Goal: Entertainment & Leisure: Consume media (video, audio)

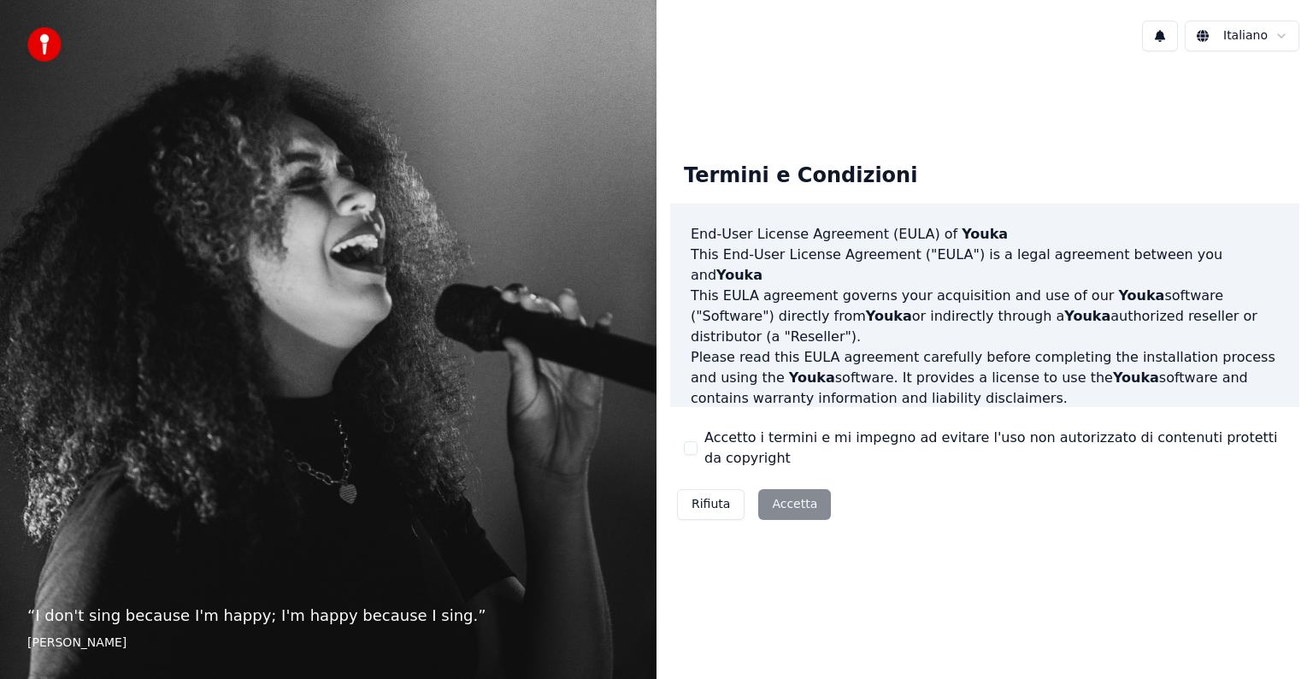
click at [793, 507] on div "Rifiuta Accetta" at bounding box center [754, 504] width 168 height 44
click at [691, 442] on button "Accetto i termini e mi impegno ad evitare l'uso non autorizzato di contenuti pr…" at bounding box center [691, 448] width 14 height 14
click at [766, 497] on button "Accetta" at bounding box center [794, 504] width 73 height 31
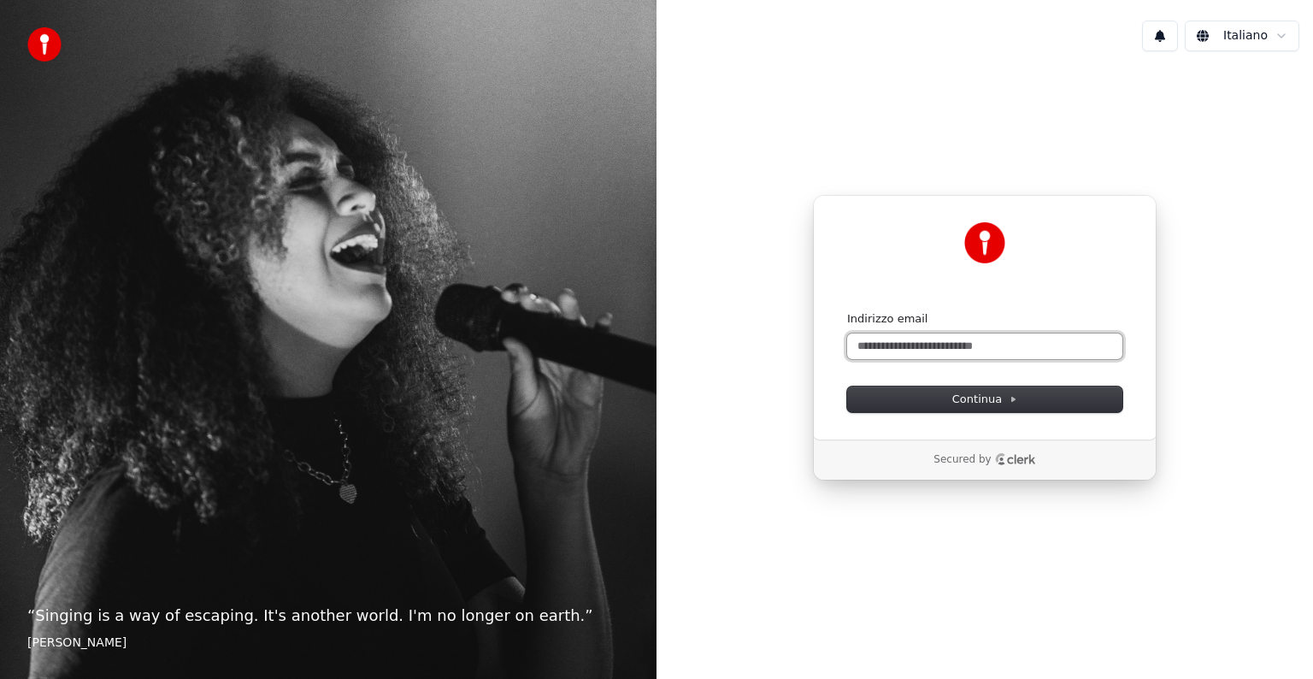
click at [937, 342] on input "Indirizzo email" at bounding box center [984, 346] width 275 height 26
click at [985, 397] on span "Continua" at bounding box center [984, 398] width 65 height 15
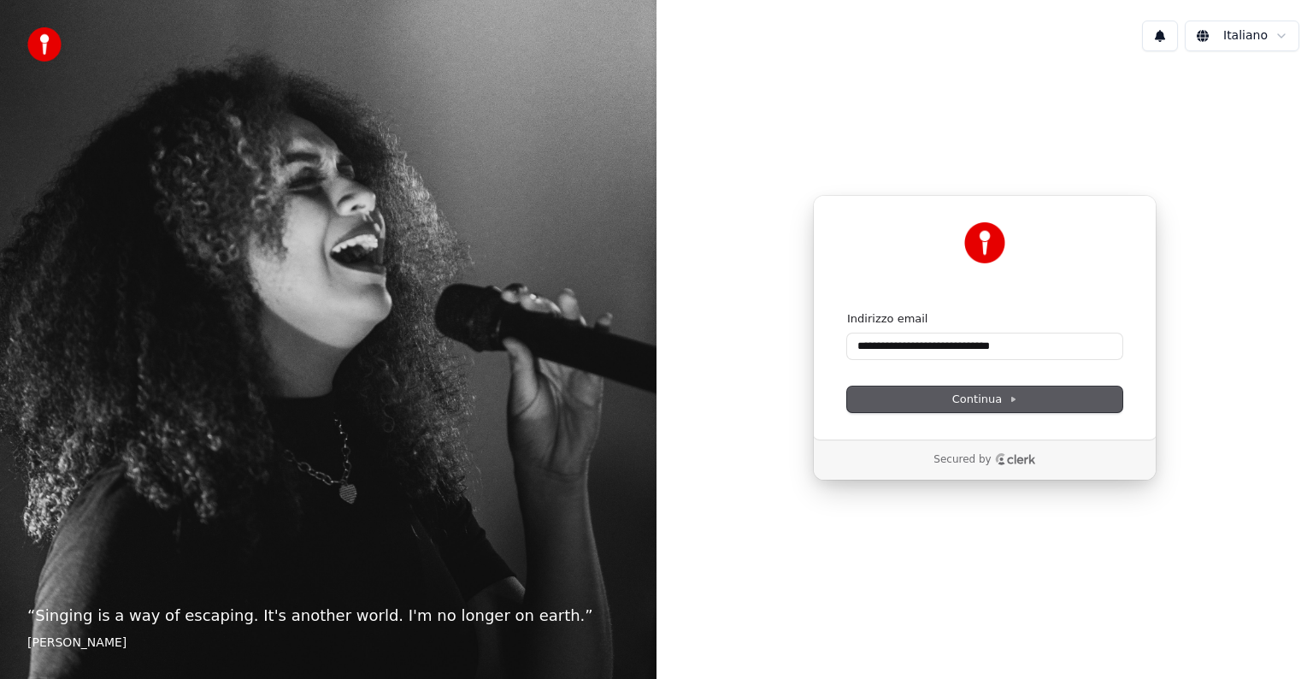
type input "**********"
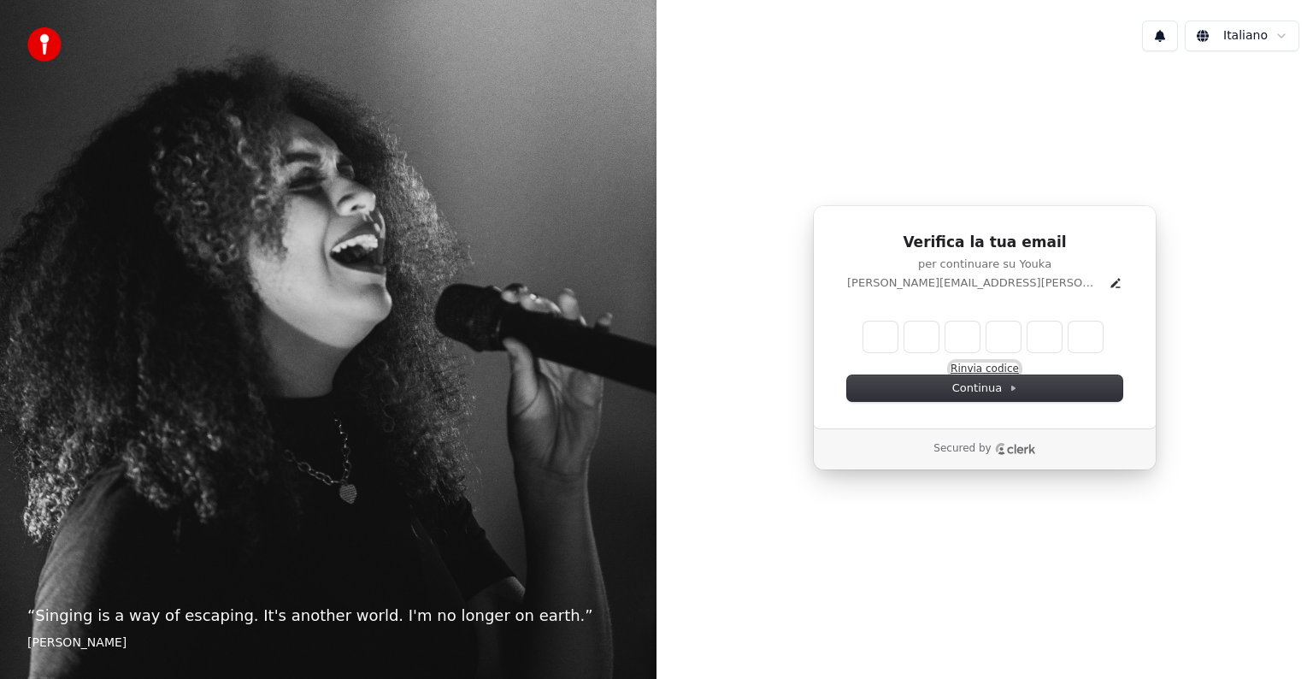
click at [978, 367] on button "Rinvia codice" at bounding box center [984, 369] width 68 height 14
type input "*"
type input "**"
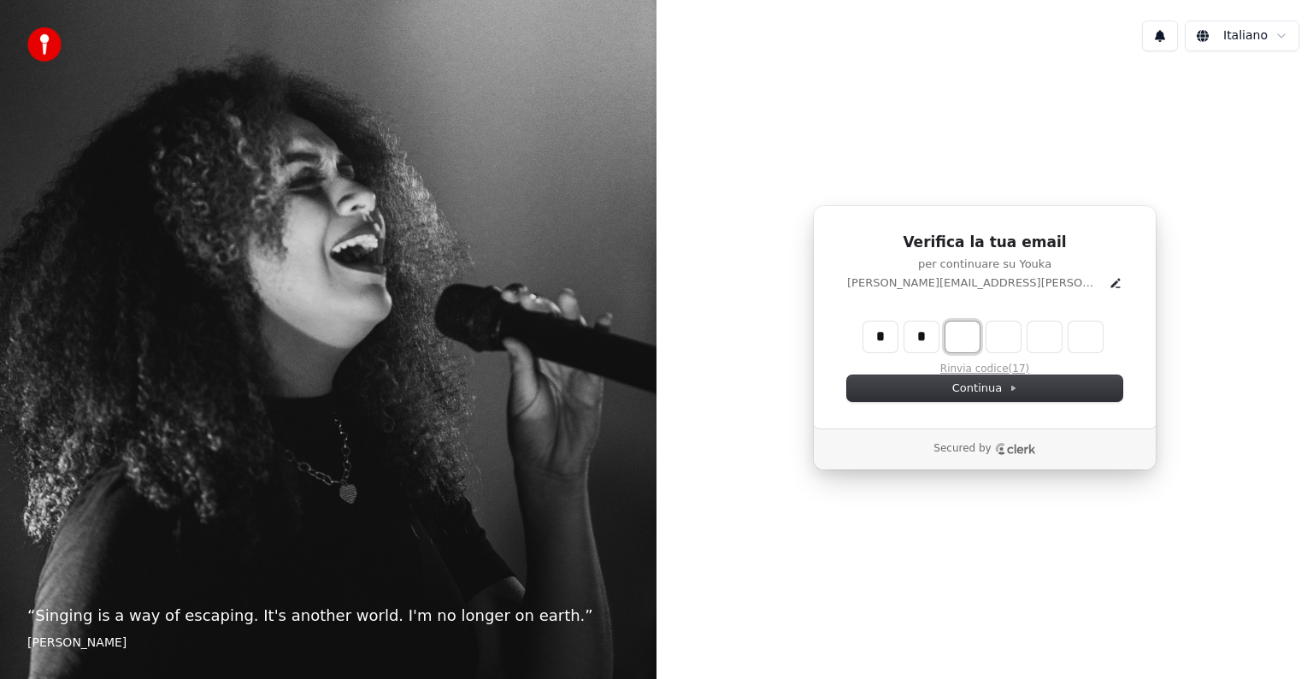
type input "*"
type input "***"
type input "*"
type input "****"
type input "*"
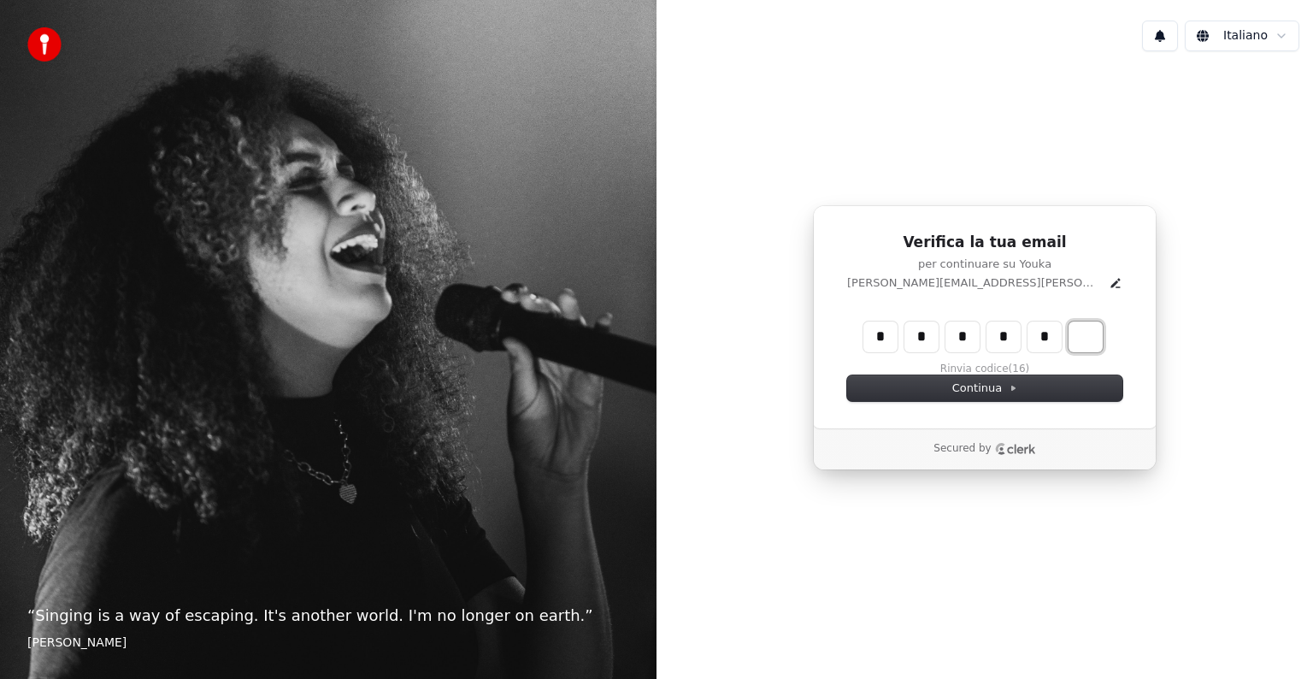
type input "******"
type input "*"
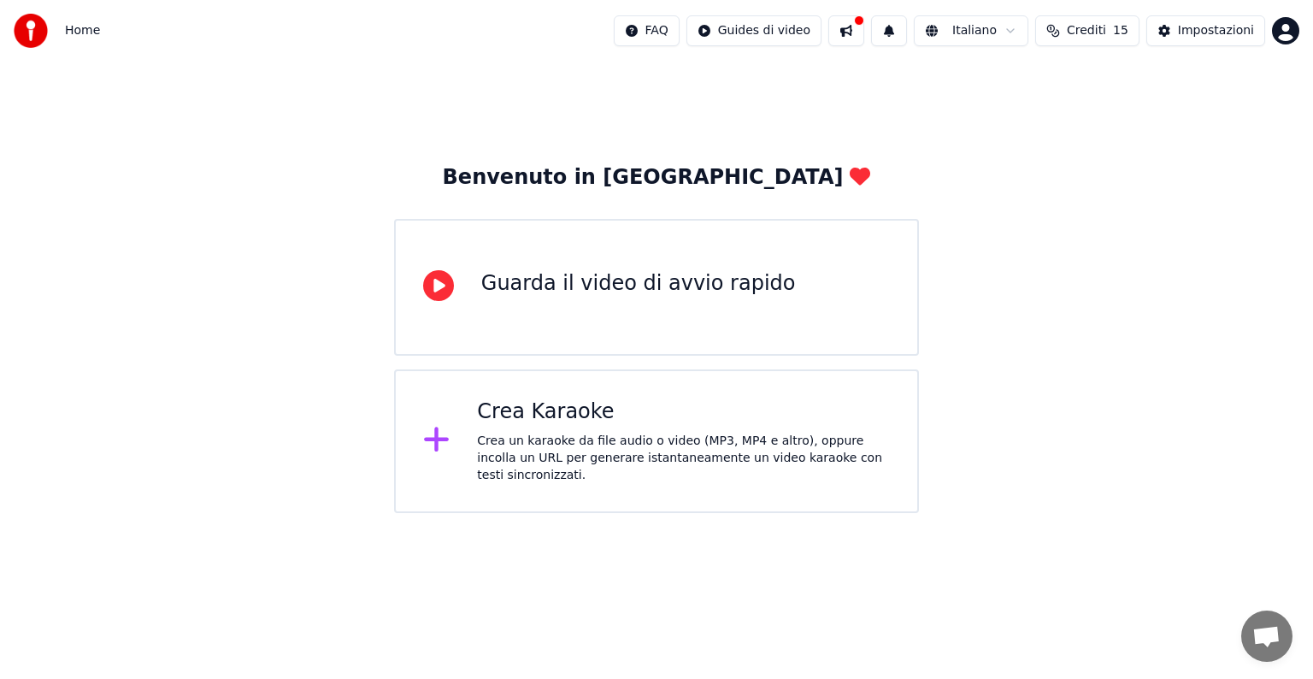
click at [591, 422] on div "Crea Karaoke" at bounding box center [683, 411] width 413 height 27
click at [1106, 27] on span "Crediti" at bounding box center [1086, 30] width 39 height 17
click at [1082, 156] on button "Aggiorna" at bounding box center [1094, 159] width 97 height 31
click at [597, 308] on div "Guarda il video di avvio rapido" at bounding box center [656, 287] width 525 height 137
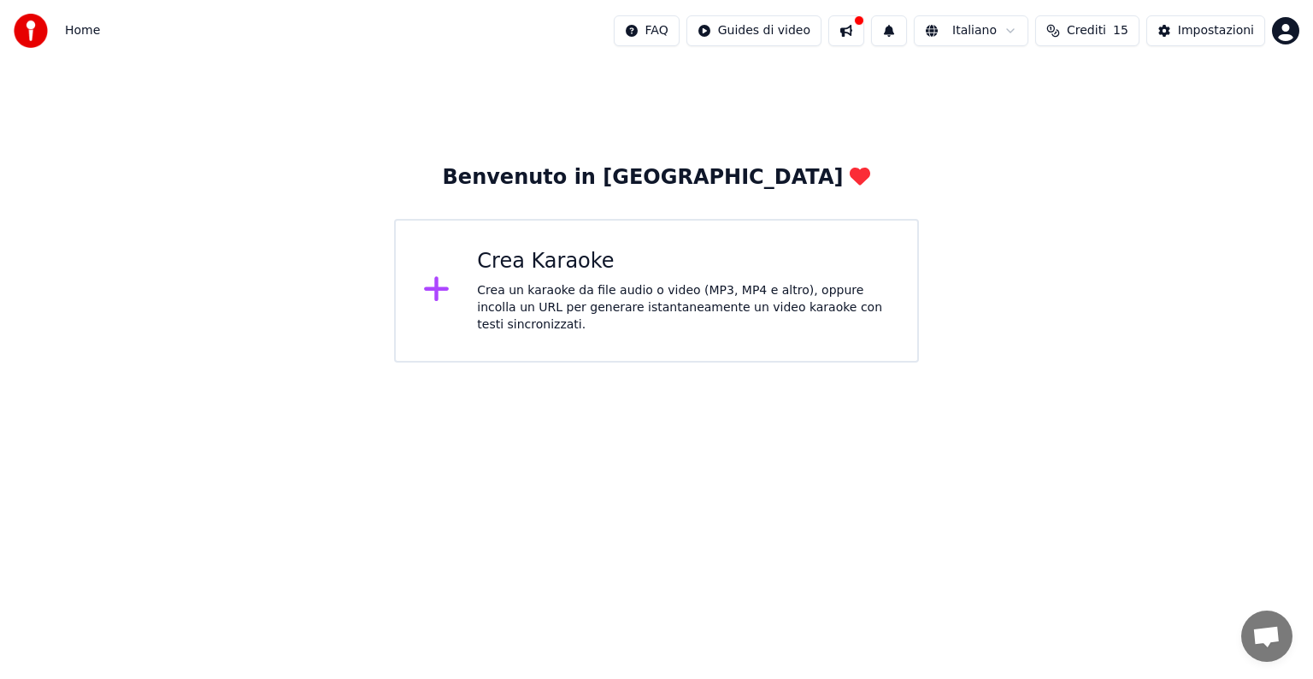
click at [568, 313] on div "Crea un karaoke da file audio o video (MP3, MP4 e altro), oppure incolla un URL…" at bounding box center [683, 307] width 413 height 51
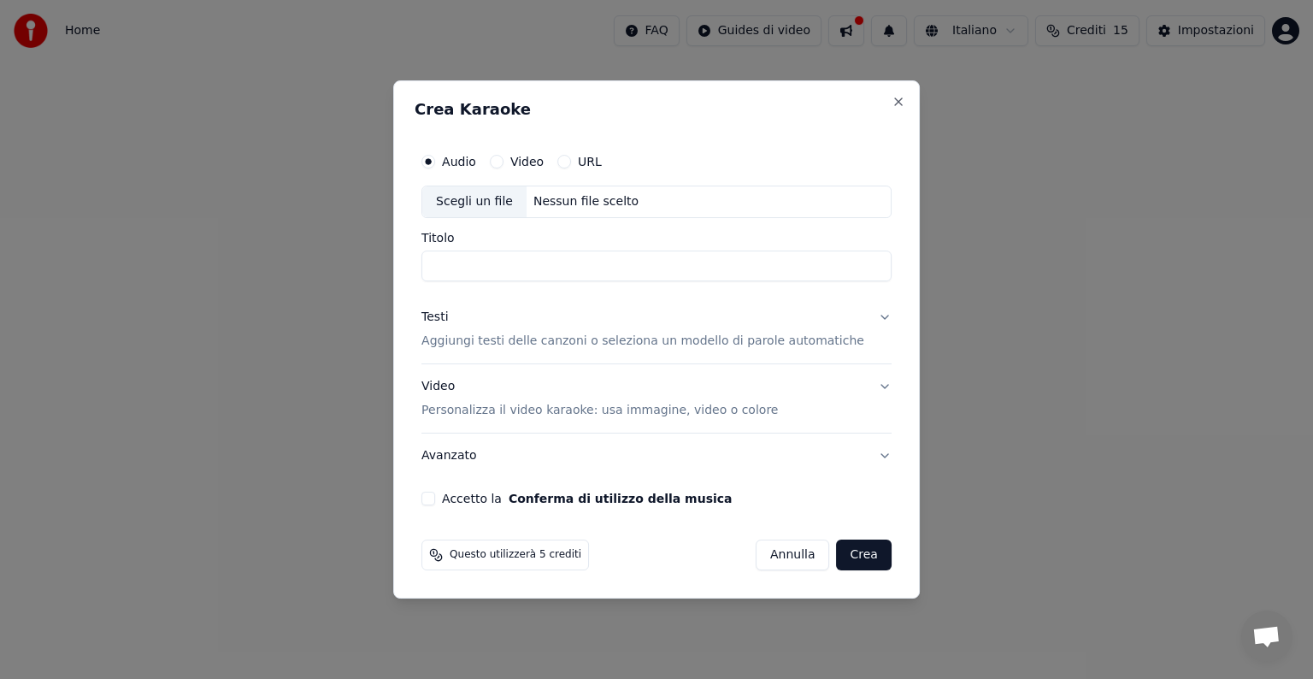
click at [568, 277] on input "Titolo" at bounding box center [656, 265] width 470 height 31
click at [865, 321] on button "Testi Aggiungi testi delle canzoni o seleziona un modello di parole automatiche" at bounding box center [656, 329] width 470 height 68
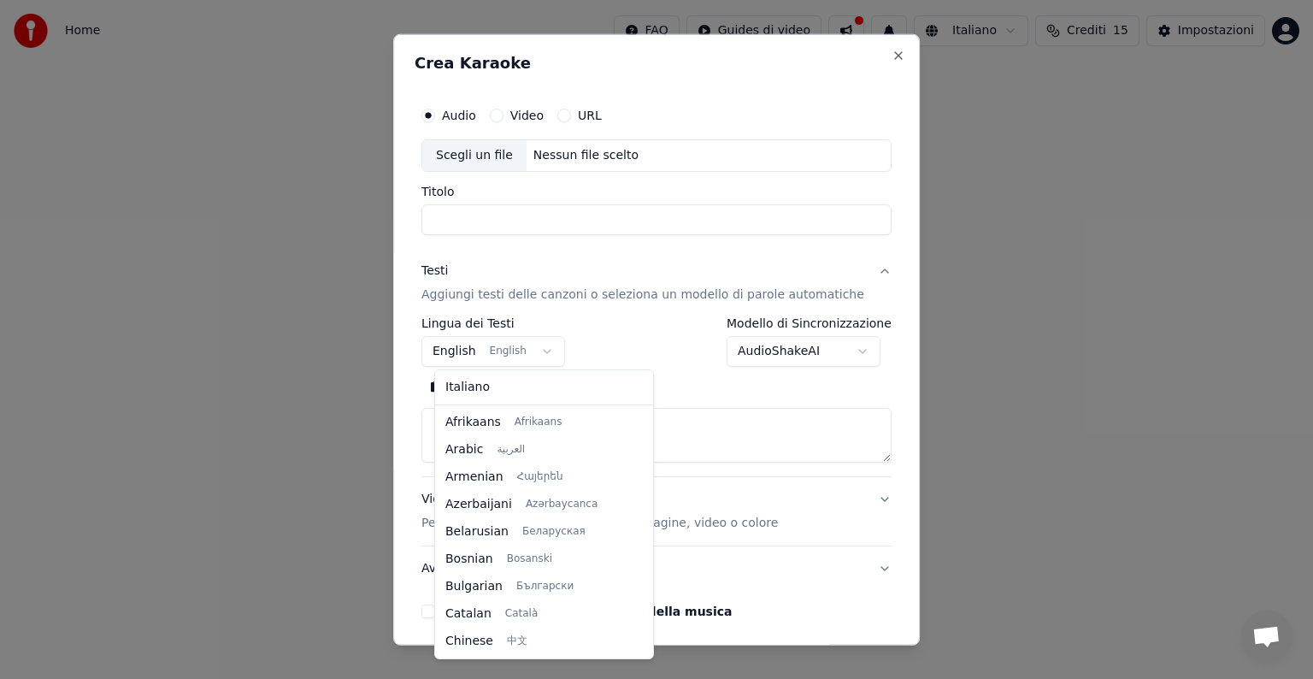
click at [548, 346] on body "**********" at bounding box center [656, 181] width 1313 height 362
select select "**"
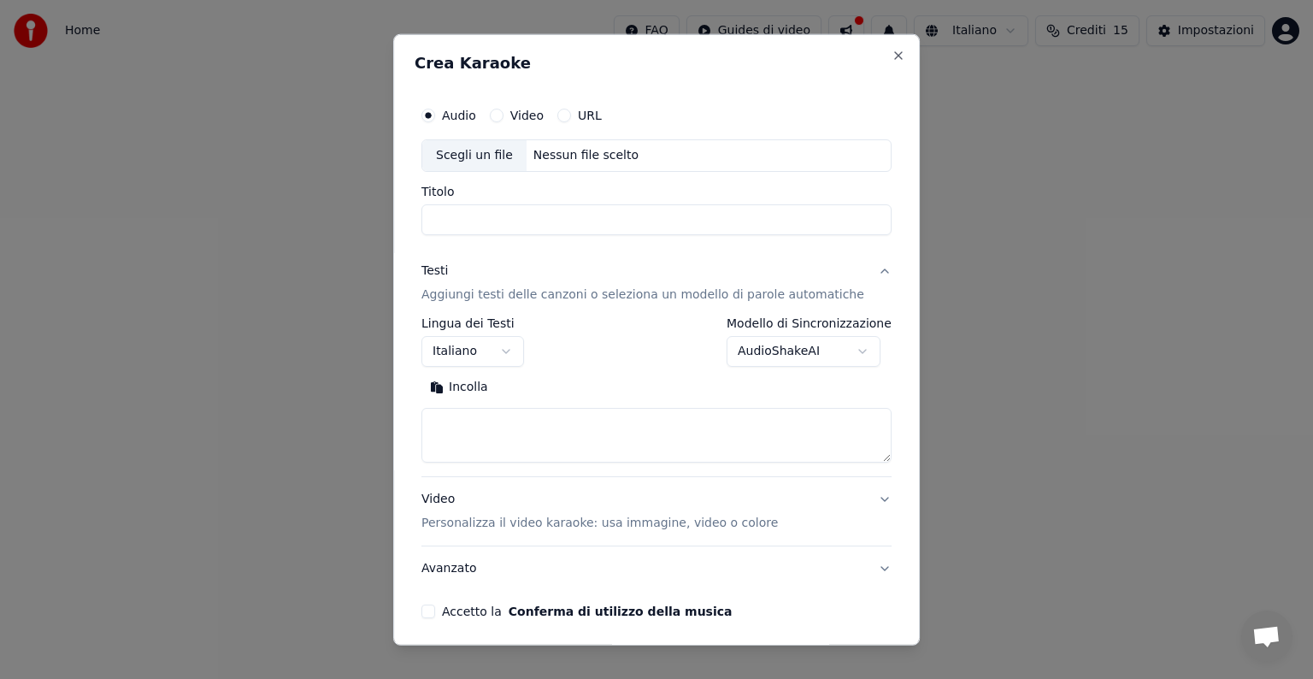
click at [521, 230] on input "Titolo" at bounding box center [656, 219] width 470 height 31
type input "*"
type input "**********"
click at [855, 561] on button "Avanzato" at bounding box center [656, 568] width 470 height 44
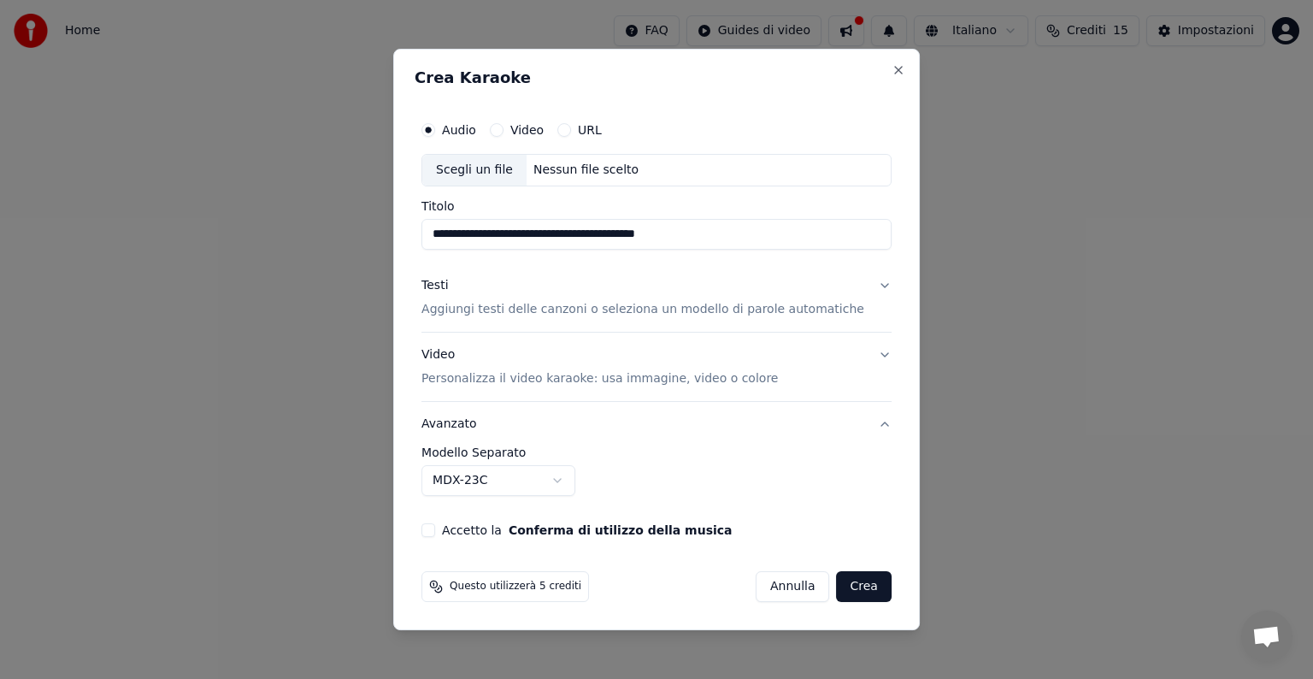
click at [576, 362] on body "**********" at bounding box center [656, 181] width 1313 height 362
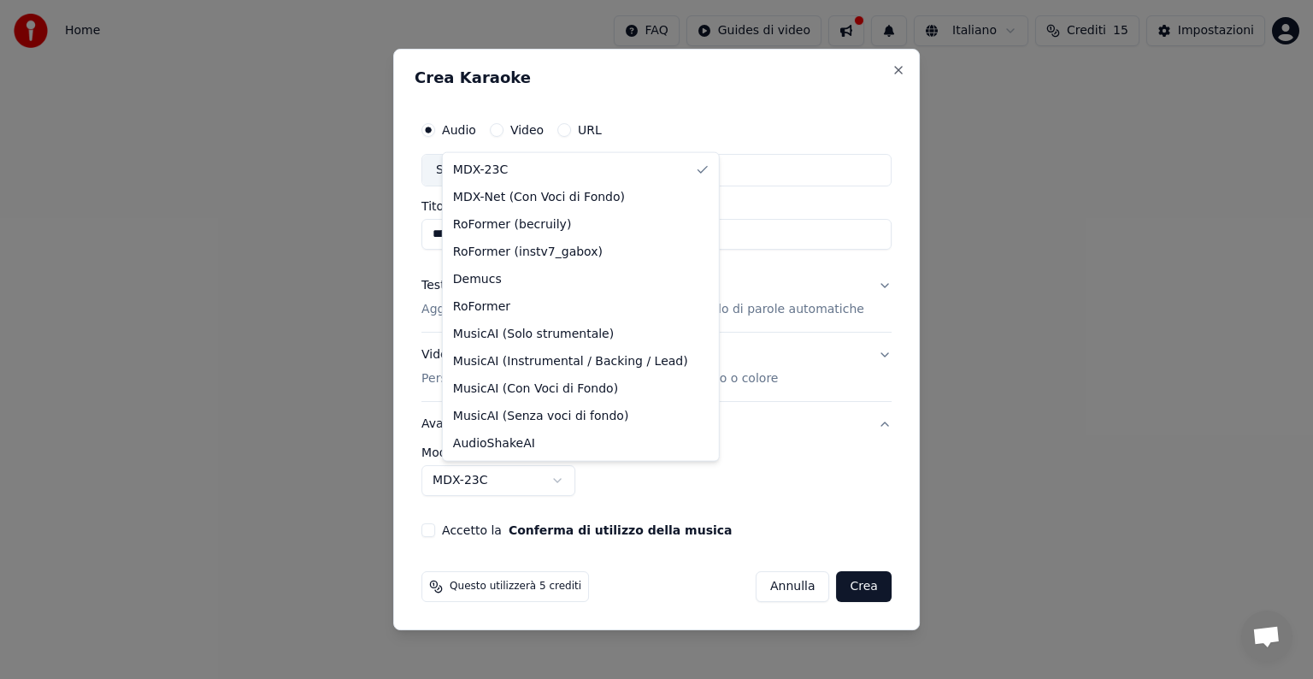
select select "**********"
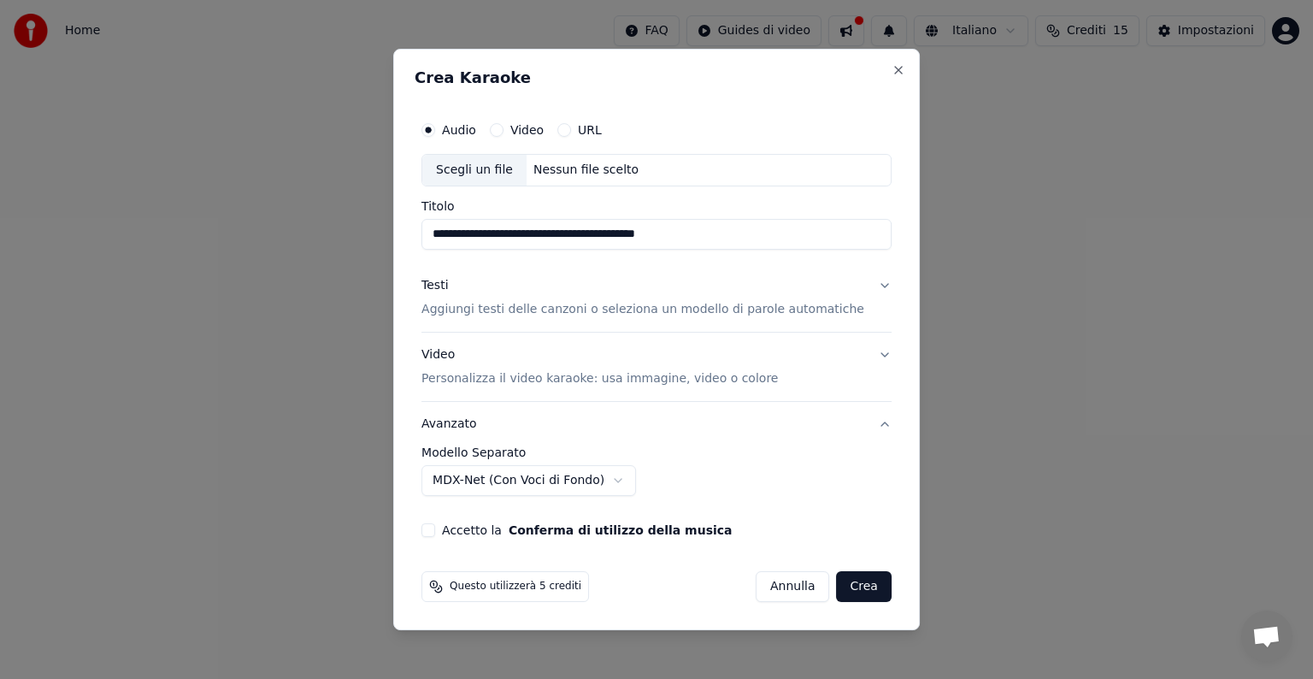
click at [858, 355] on button "Video Personalizza il video karaoke: usa immagine, video o colore" at bounding box center [656, 366] width 470 height 68
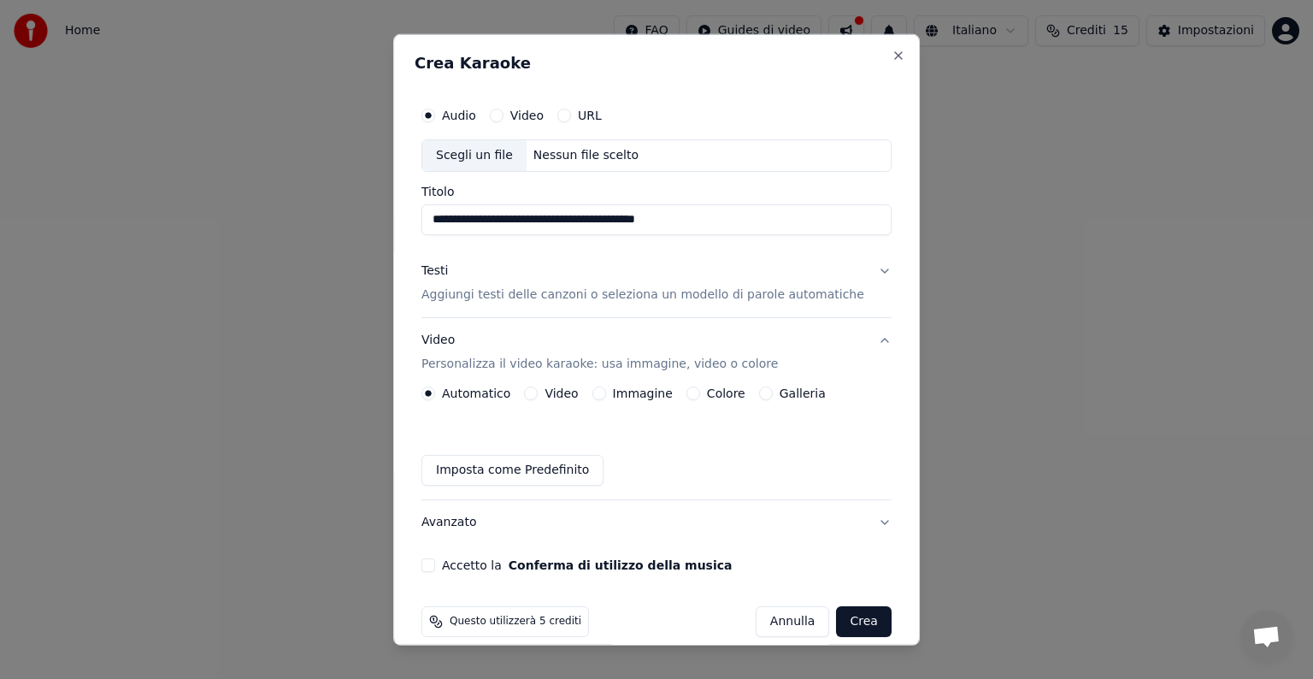
click at [538, 391] on button "Video" at bounding box center [531, 393] width 14 height 14
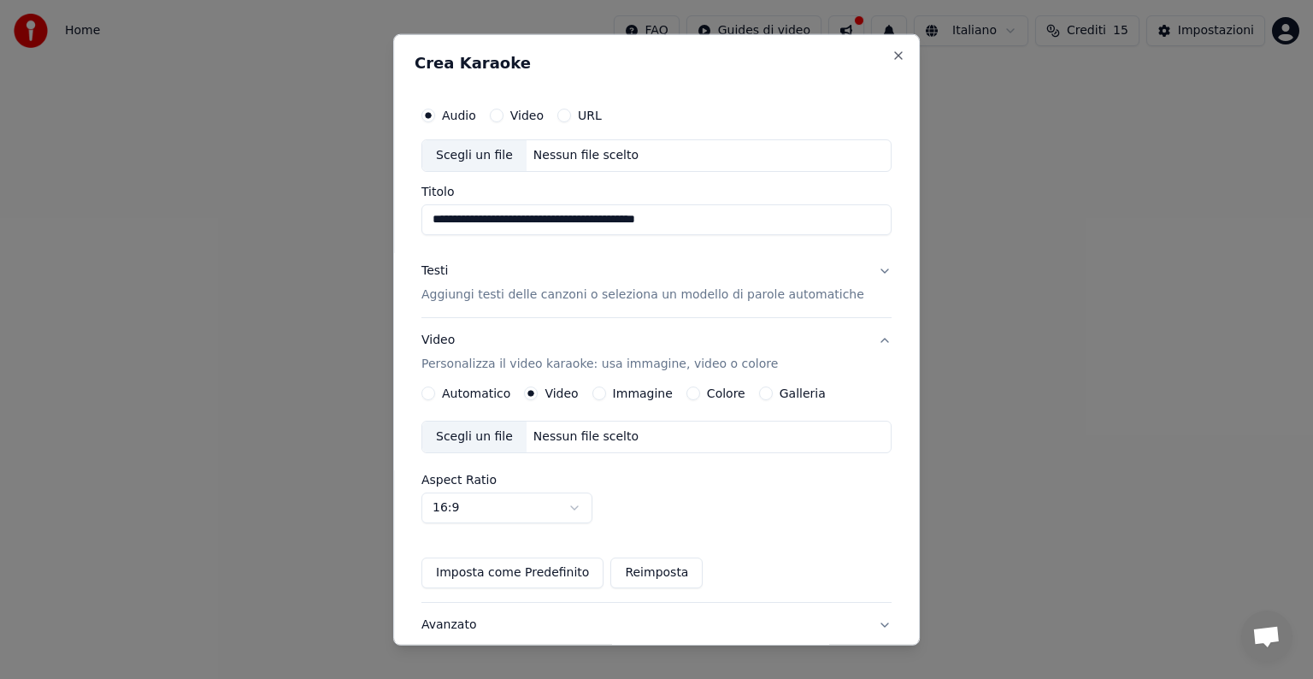
click at [606, 390] on button "Immagine" at bounding box center [599, 393] width 14 height 14
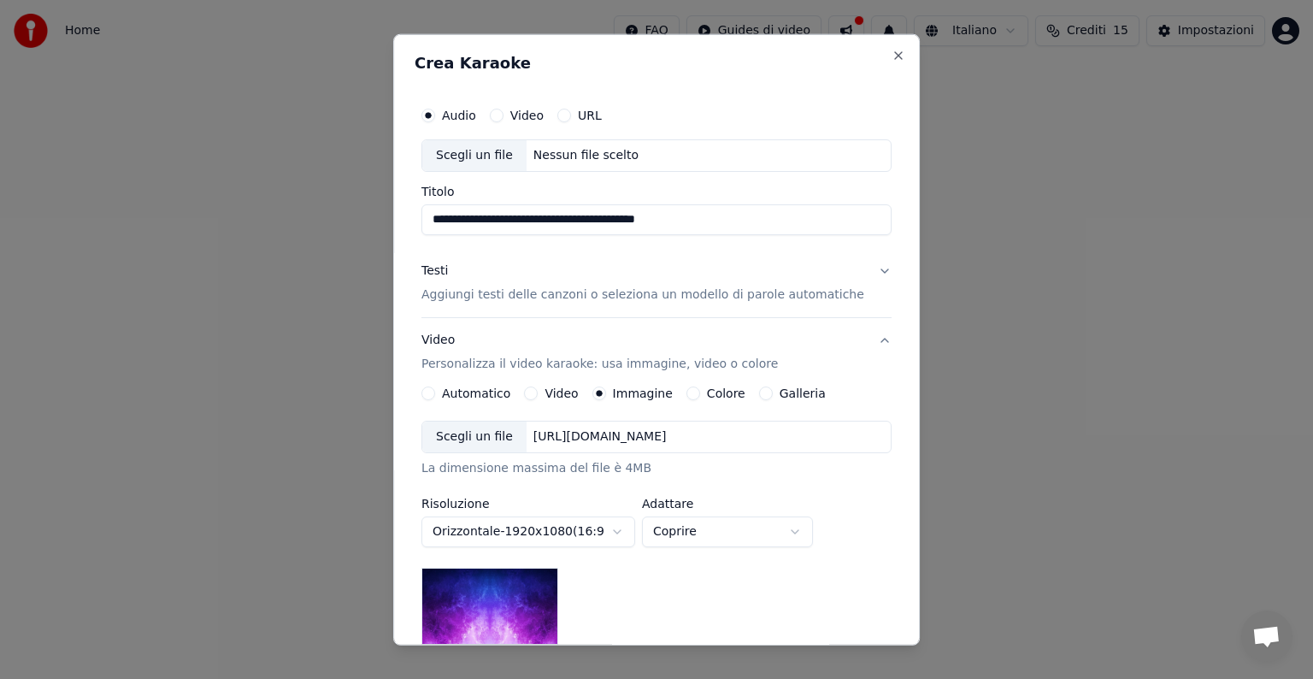
click at [703, 391] on div "Colore" at bounding box center [715, 393] width 59 height 14
click at [694, 390] on button "Colore" at bounding box center [693, 393] width 14 height 14
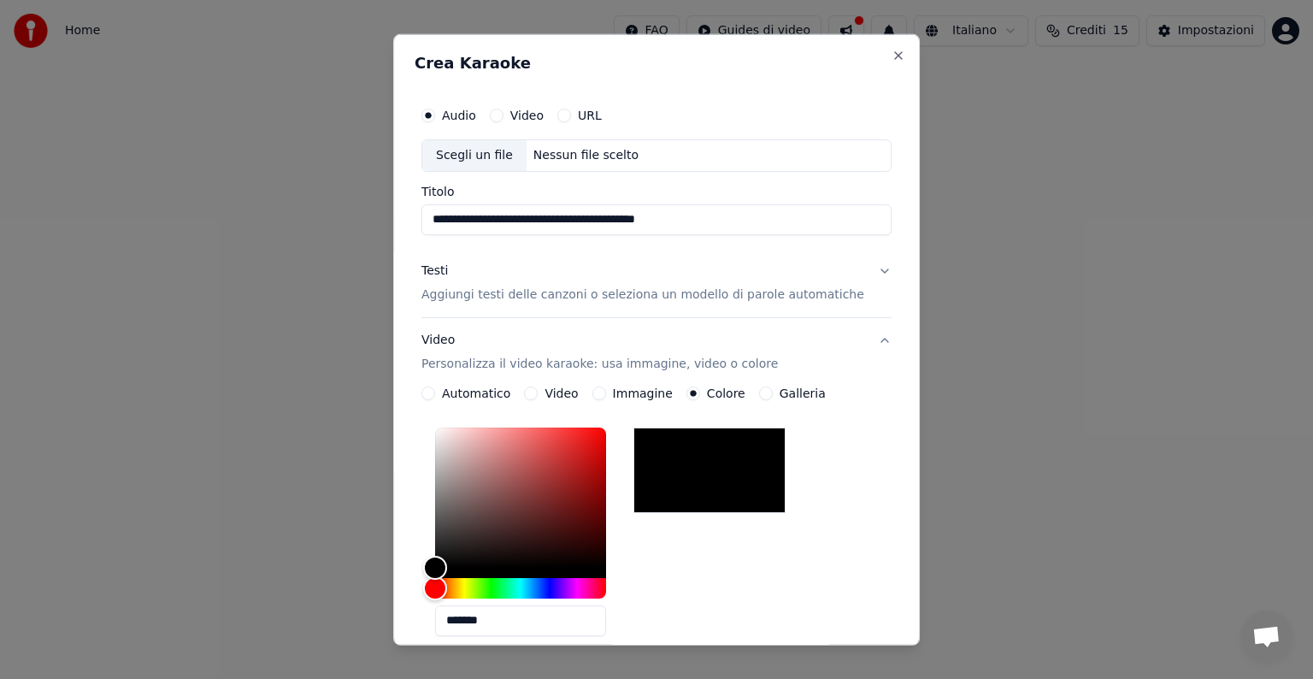
click at [855, 265] on button "Testi Aggiungi testi delle canzoni o seleziona un modello di parole automatiche" at bounding box center [656, 283] width 470 height 68
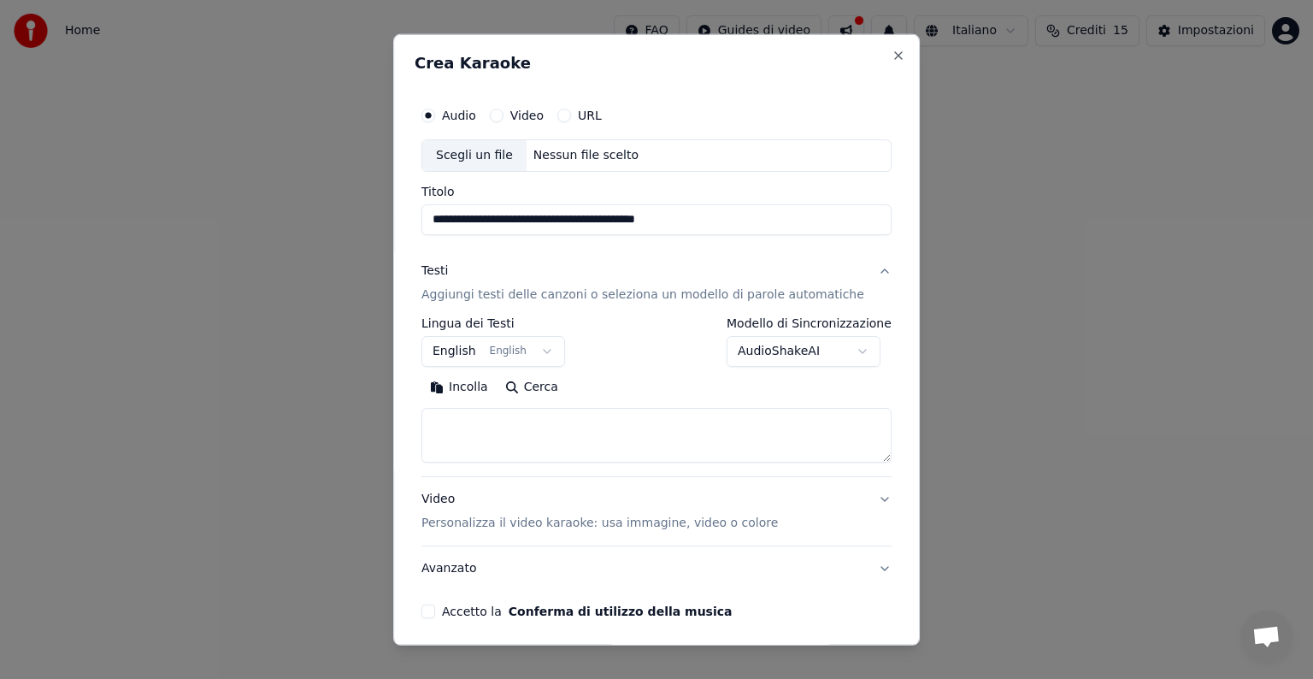
click at [556, 352] on body "**********" at bounding box center [656, 181] width 1313 height 362
click at [430, 613] on div "**********" at bounding box center [657, 357] width 484 height 533
click at [435, 613] on button "Accetto la Conferma di utilizzo della musica" at bounding box center [428, 611] width 14 height 14
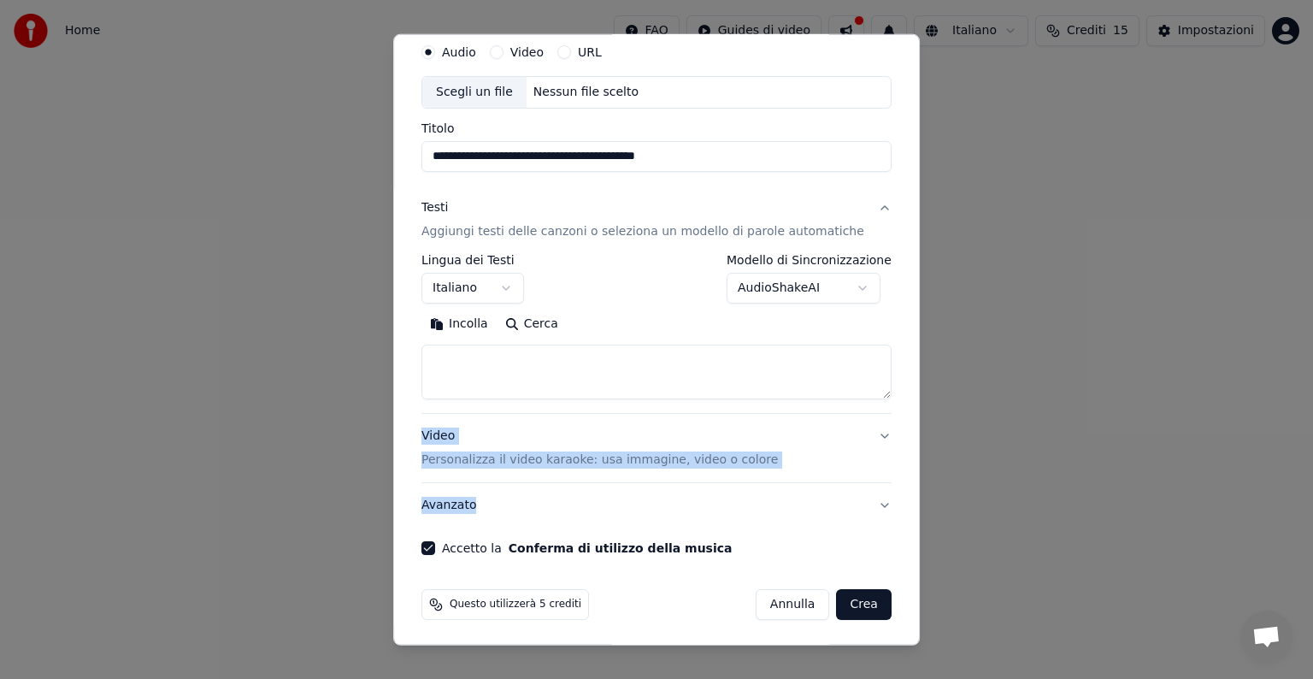
scroll to position [65, 0]
drag, startPoint x: 905, startPoint y: 438, endPoint x: 903, endPoint y: 516, distance: 77.8
click at [903, 516] on div "**********" at bounding box center [656, 339] width 527 height 611
click at [844, 602] on button "Crea" at bounding box center [864, 602] width 55 height 31
select select "**"
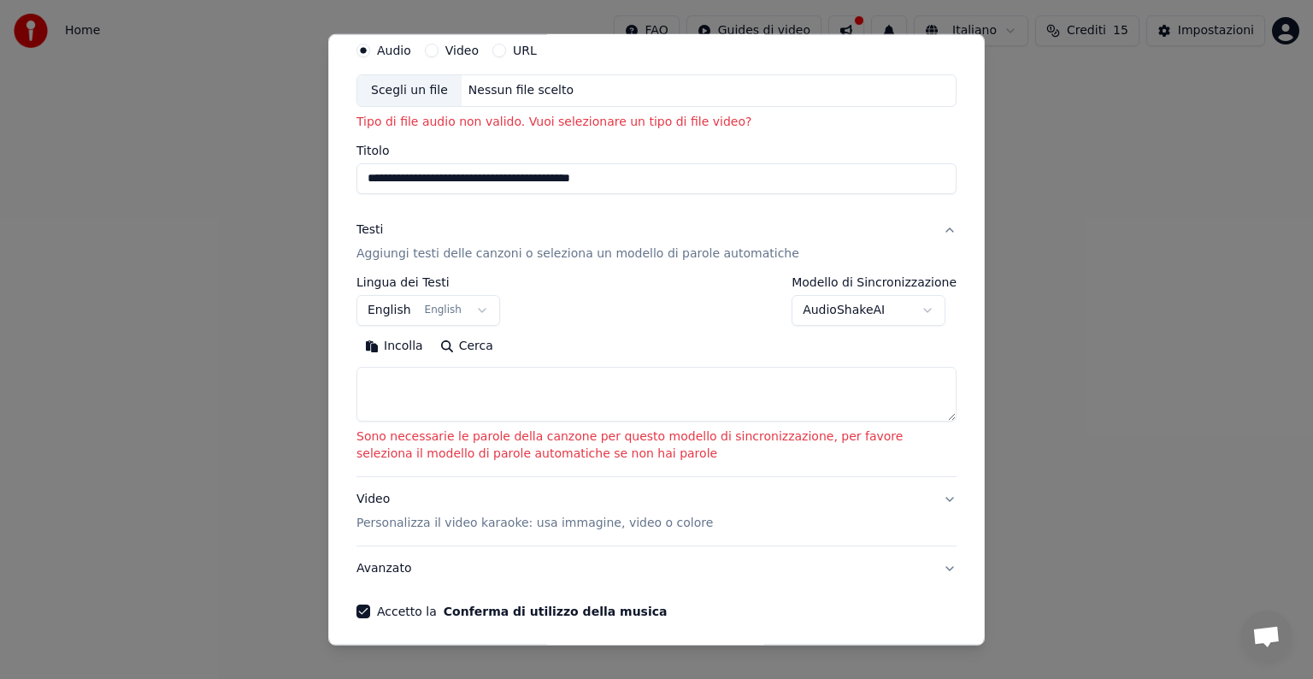
click at [501, 91] on div "Nessun file scelto" at bounding box center [521, 90] width 119 height 17
type input "**********"
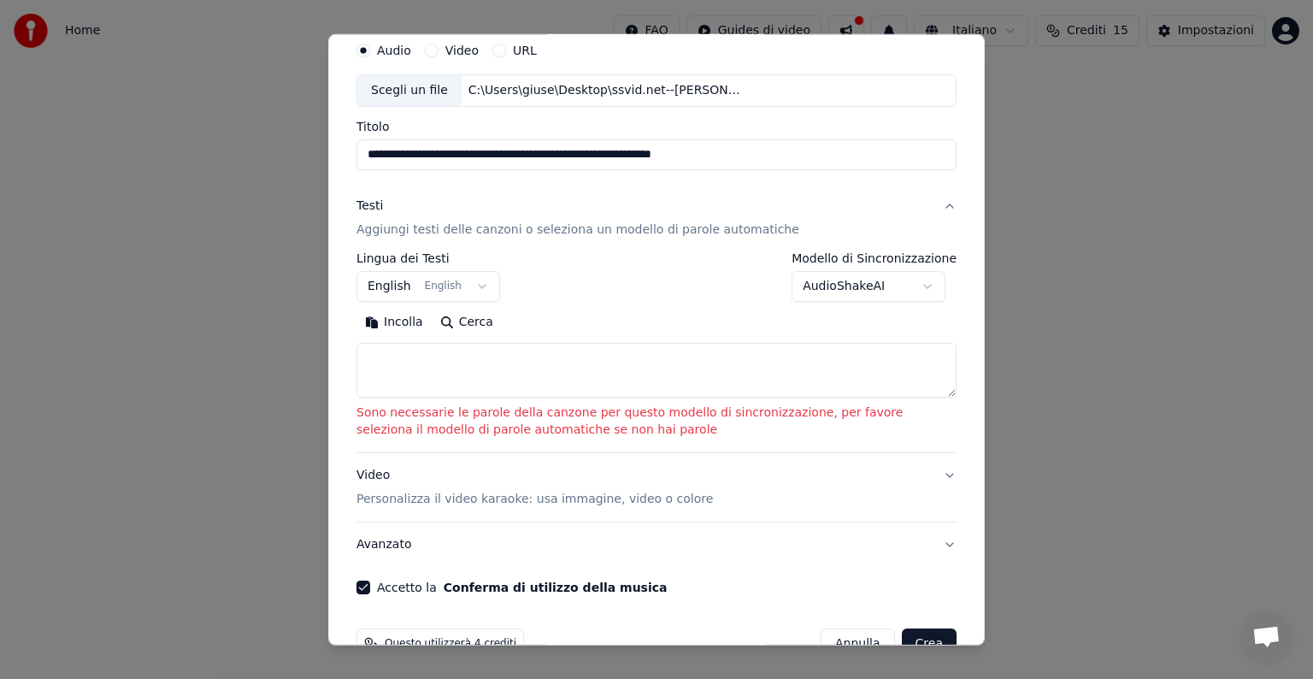
click at [921, 286] on body "**********" at bounding box center [656, 181] width 1313 height 362
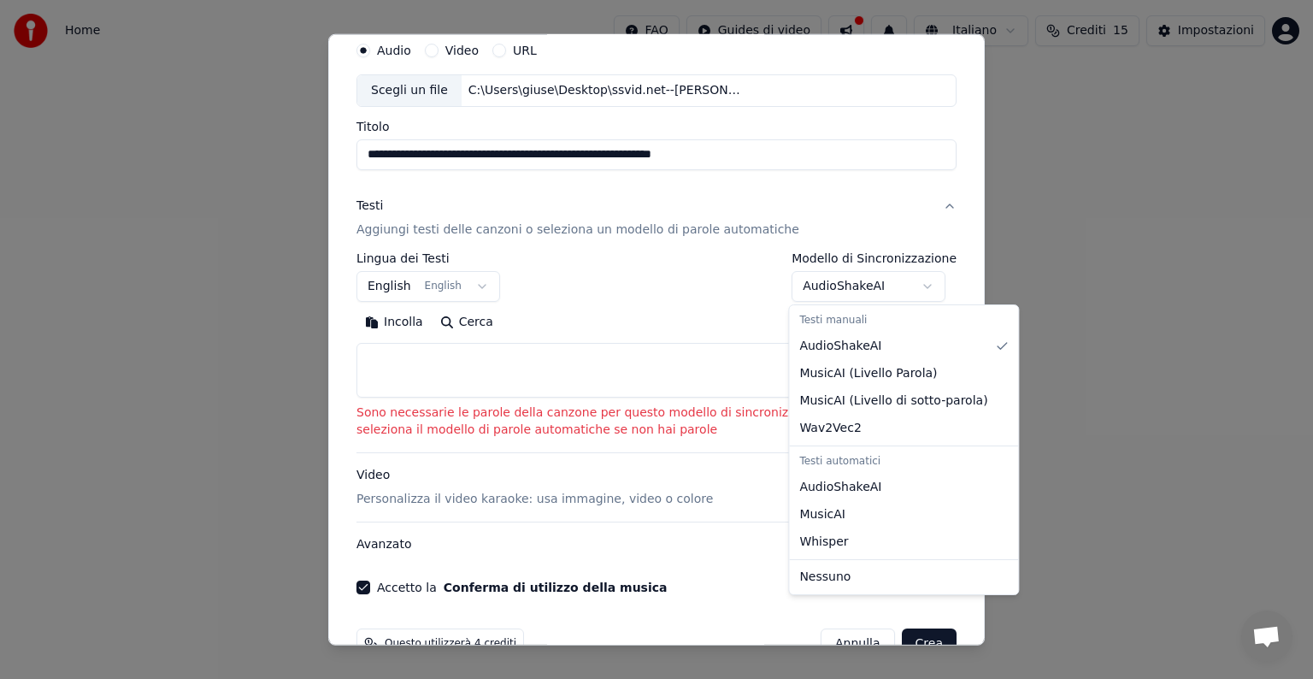
click at [1078, 266] on div at bounding box center [656, 339] width 1313 height 679
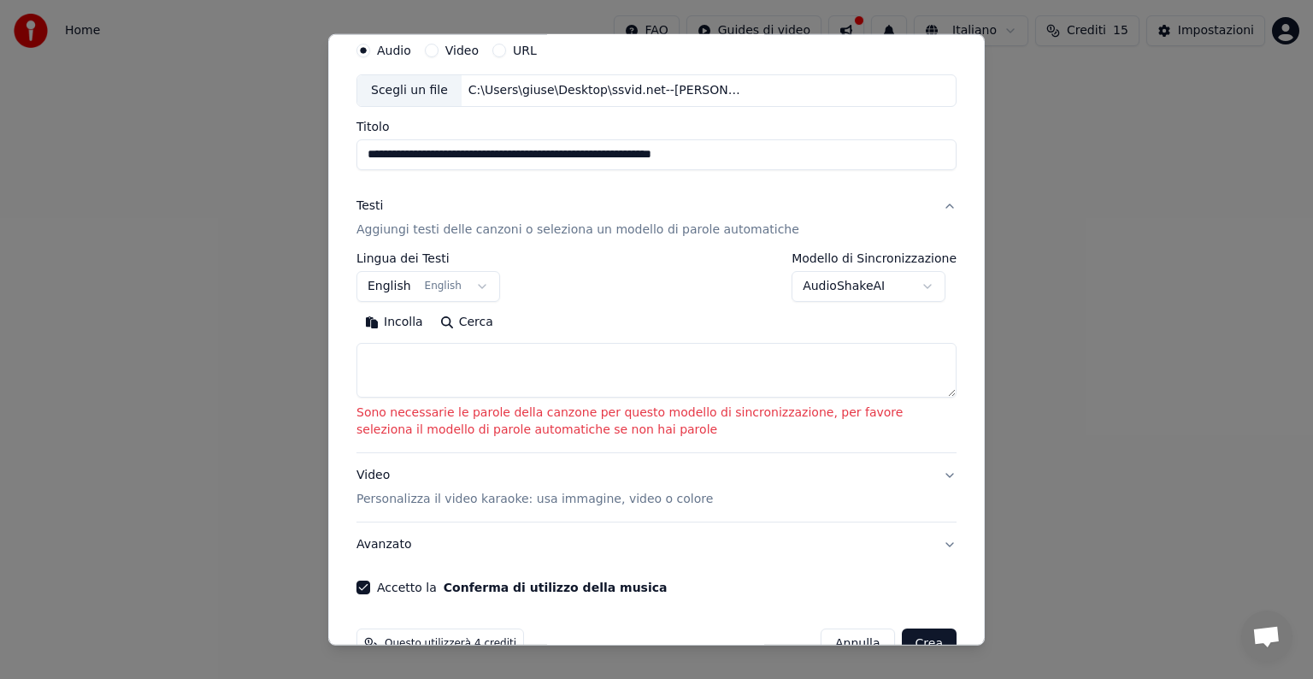
click at [543, 353] on textarea at bounding box center [656, 370] width 600 height 55
paste textarea "**********"
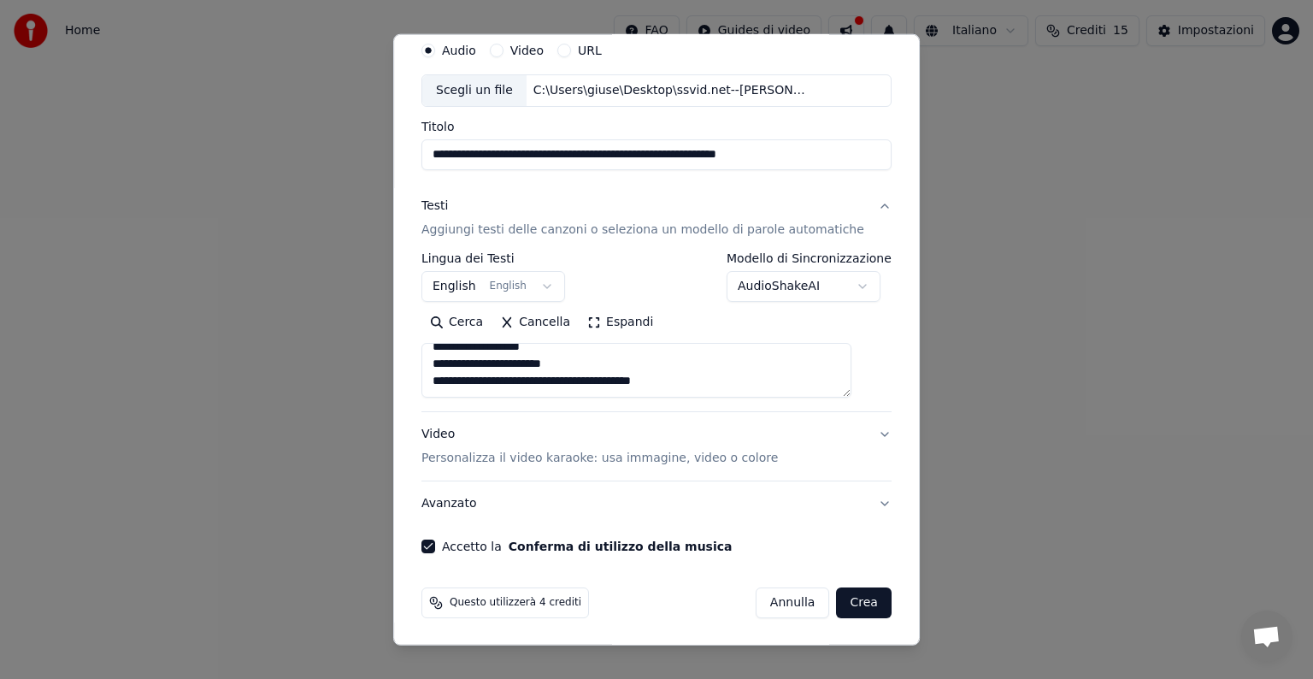
scroll to position [1258, 0]
click at [851, 391] on textarea at bounding box center [636, 370] width 430 height 55
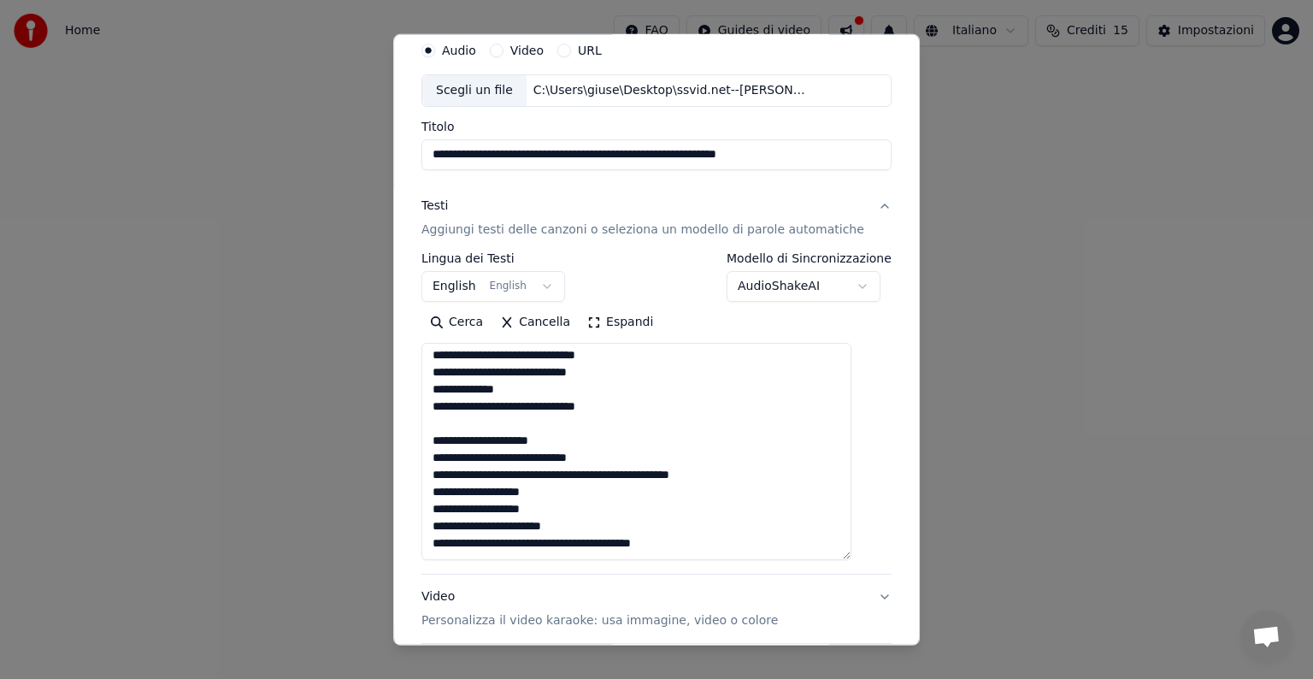
scroll to position [1121, 0]
drag, startPoint x: 858, startPoint y: 391, endPoint x: 844, endPoint y: 562, distance: 171.5
click at [844, 560] on textarea at bounding box center [636, 451] width 430 height 217
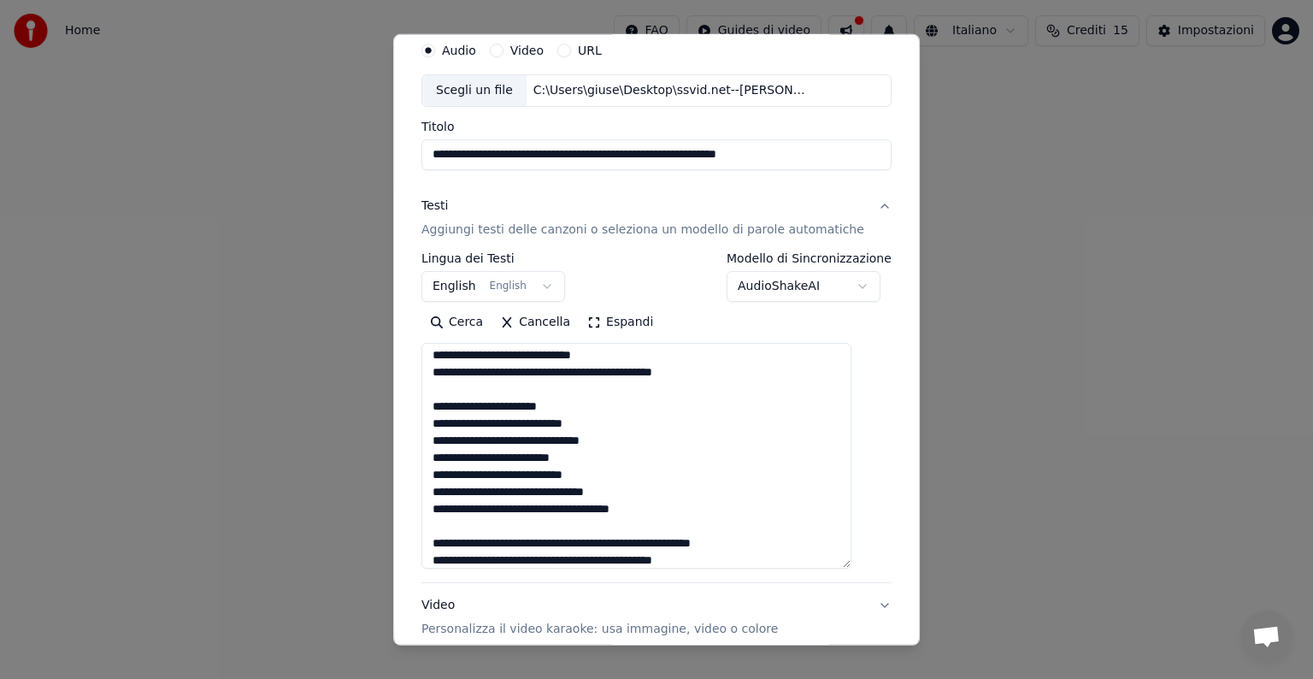
scroll to position [0, 0]
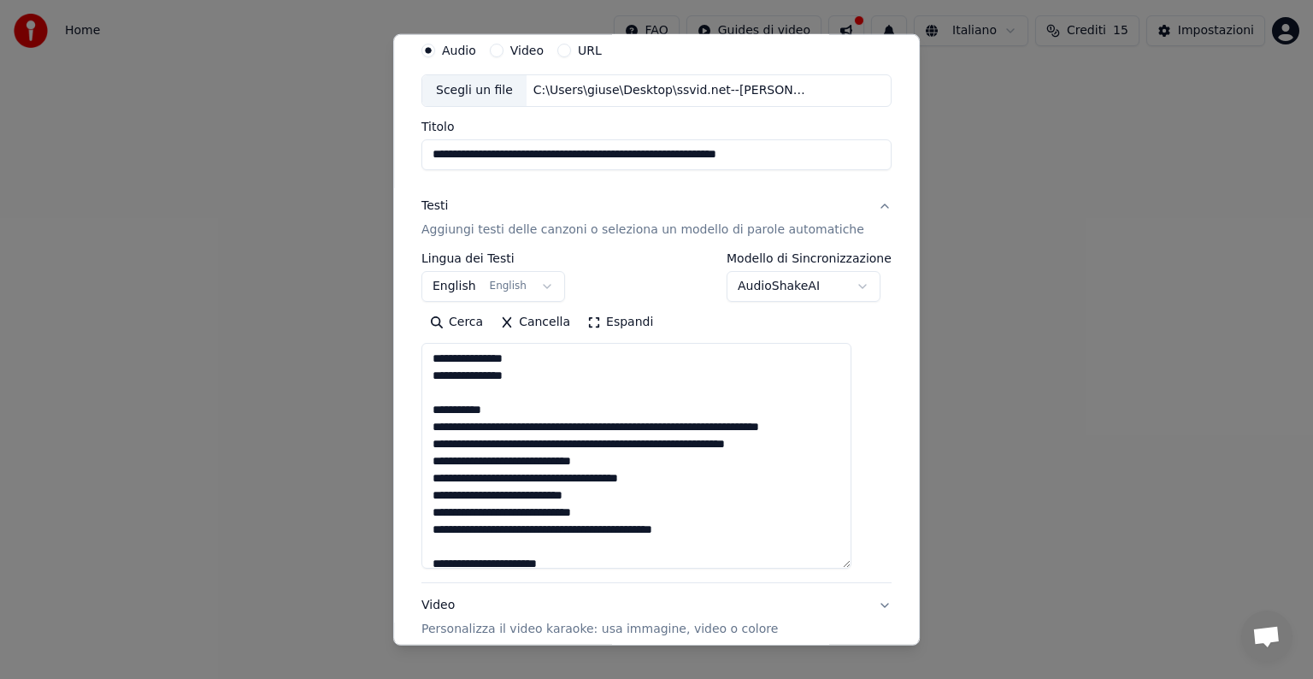
click at [492, 434] on textarea at bounding box center [636, 456] width 430 height 226
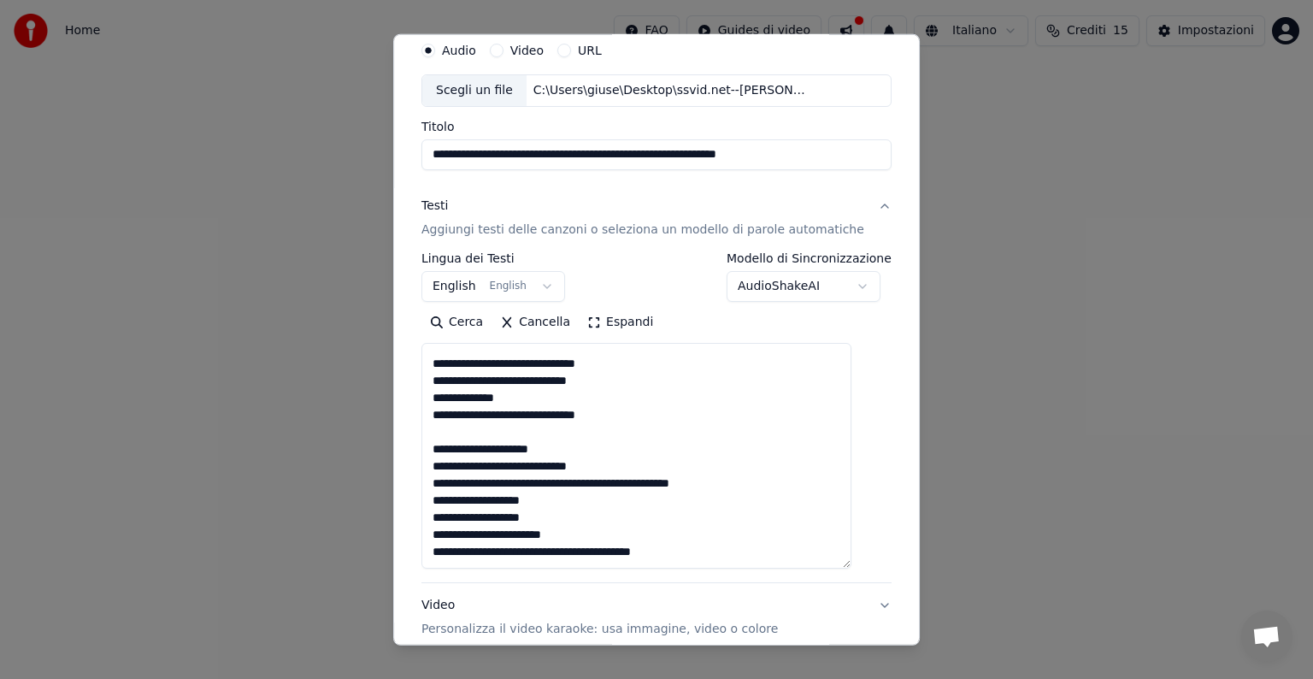
scroll to position [1087, 0]
type textarea "**********"
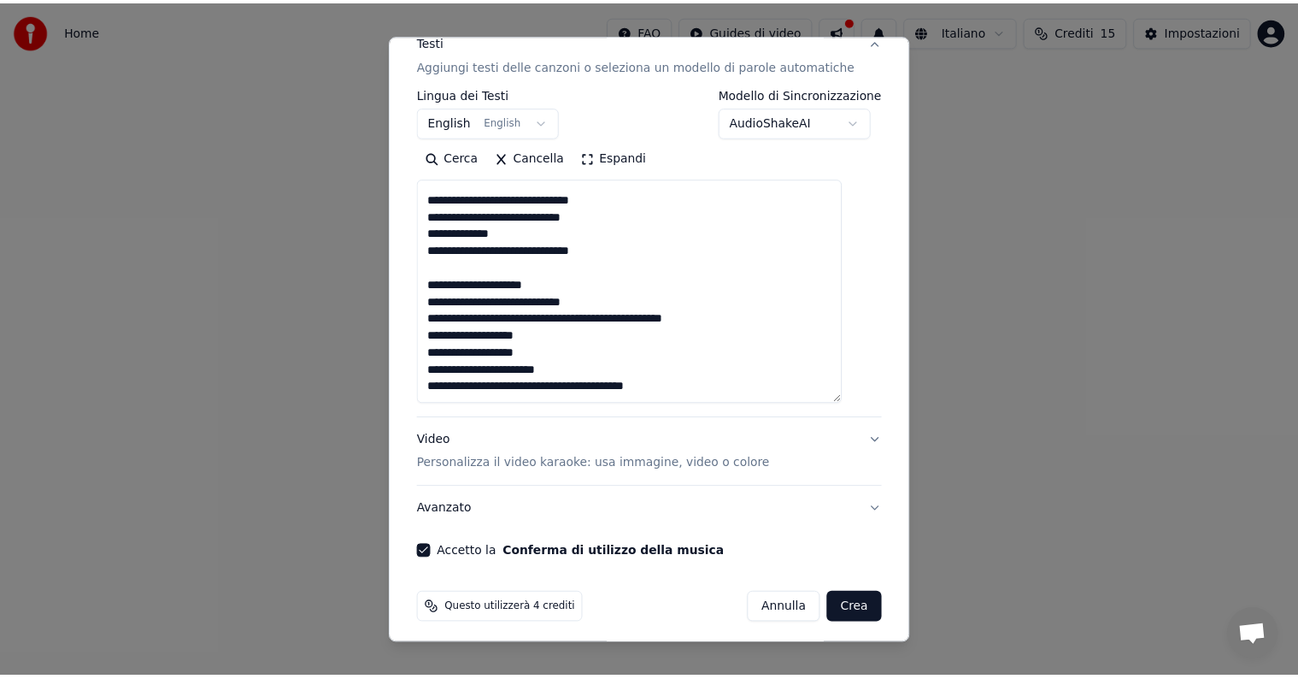
scroll to position [236, 0]
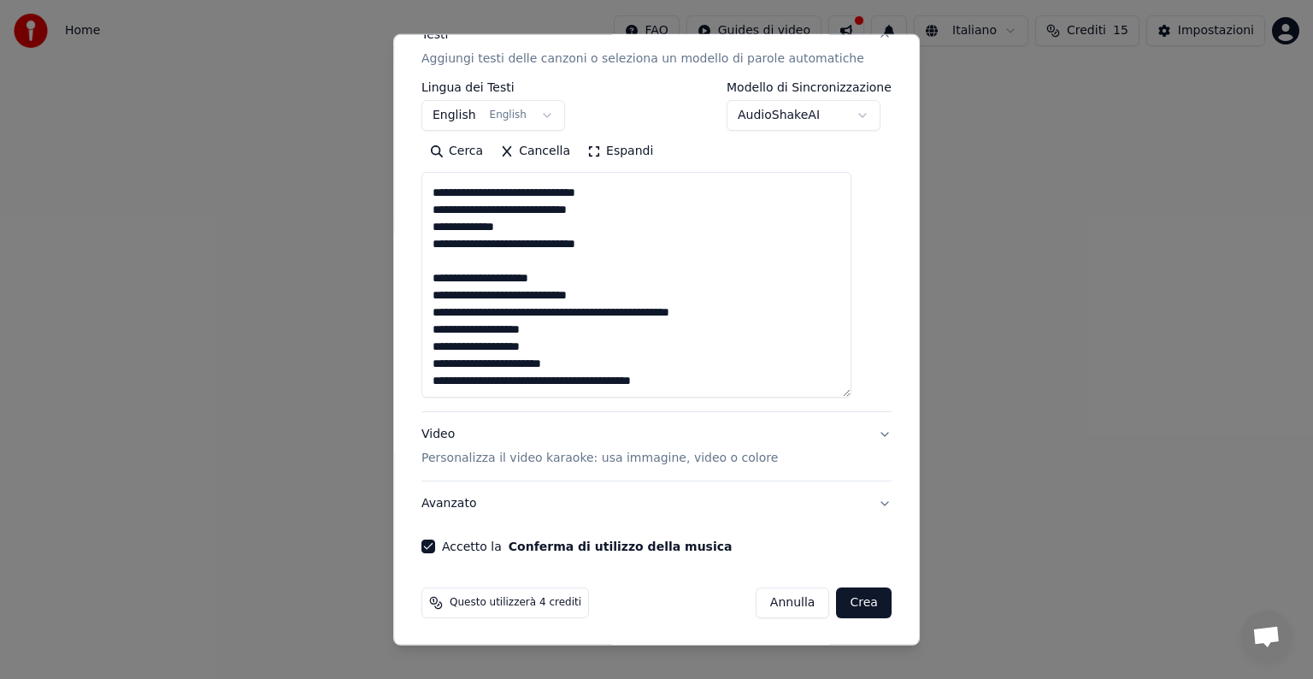
click at [848, 603] on button "Crea" at bounding box center [864, 602] width 55 height 31
select select "**"
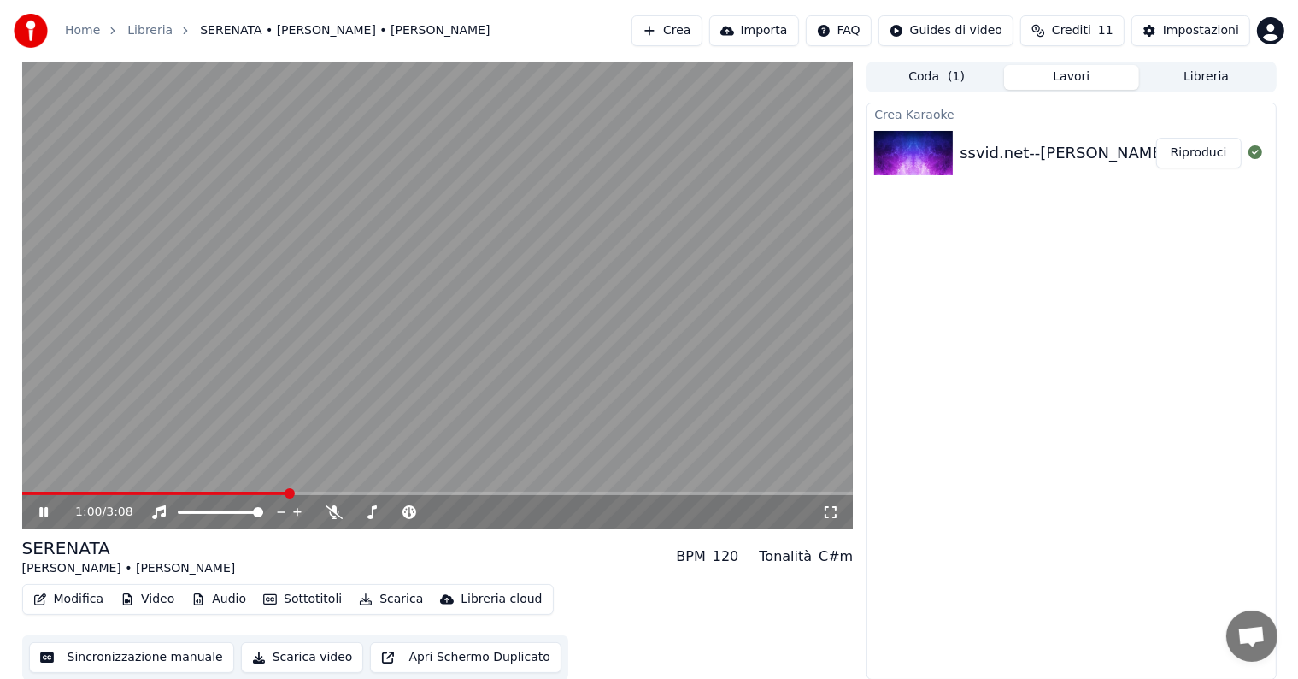
scroll to position [1, 0]
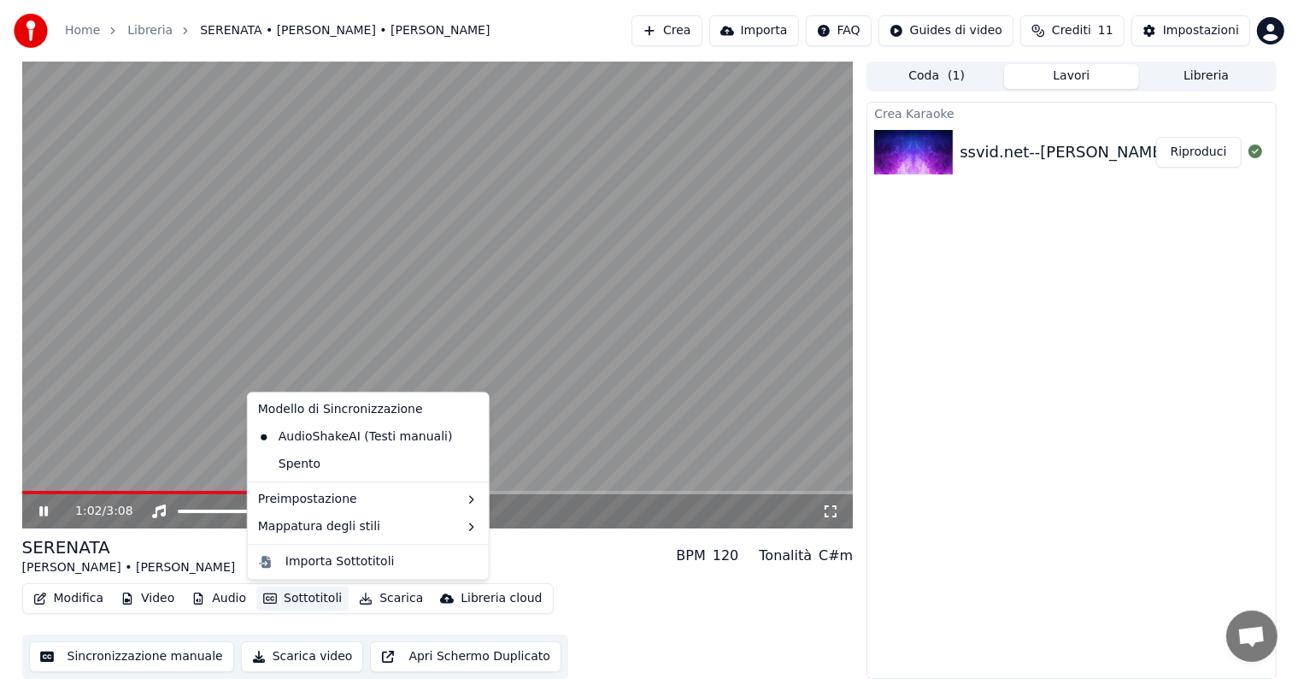
click at [289, 602] on button "Sottotitoli" at bounding box center [302, 598] width 92 height 24
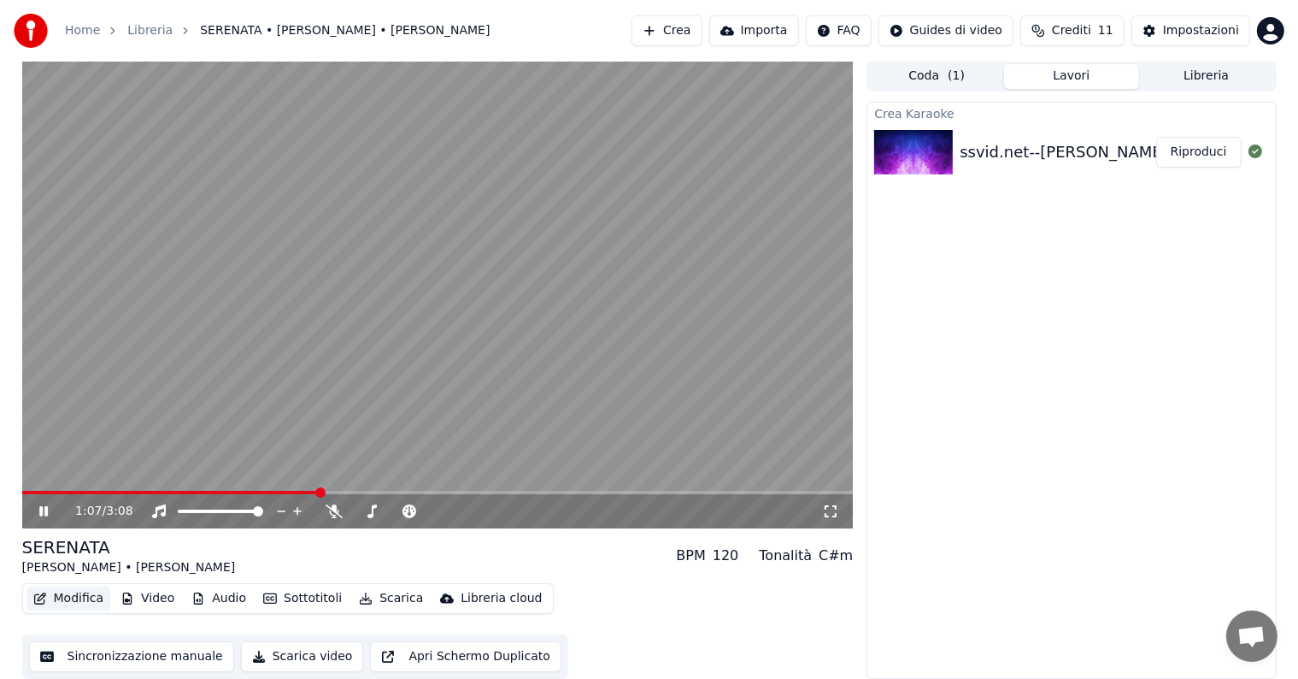
click at [77, 593] on button "Modifica" at bounding box center [68, 598] width 85 height 24
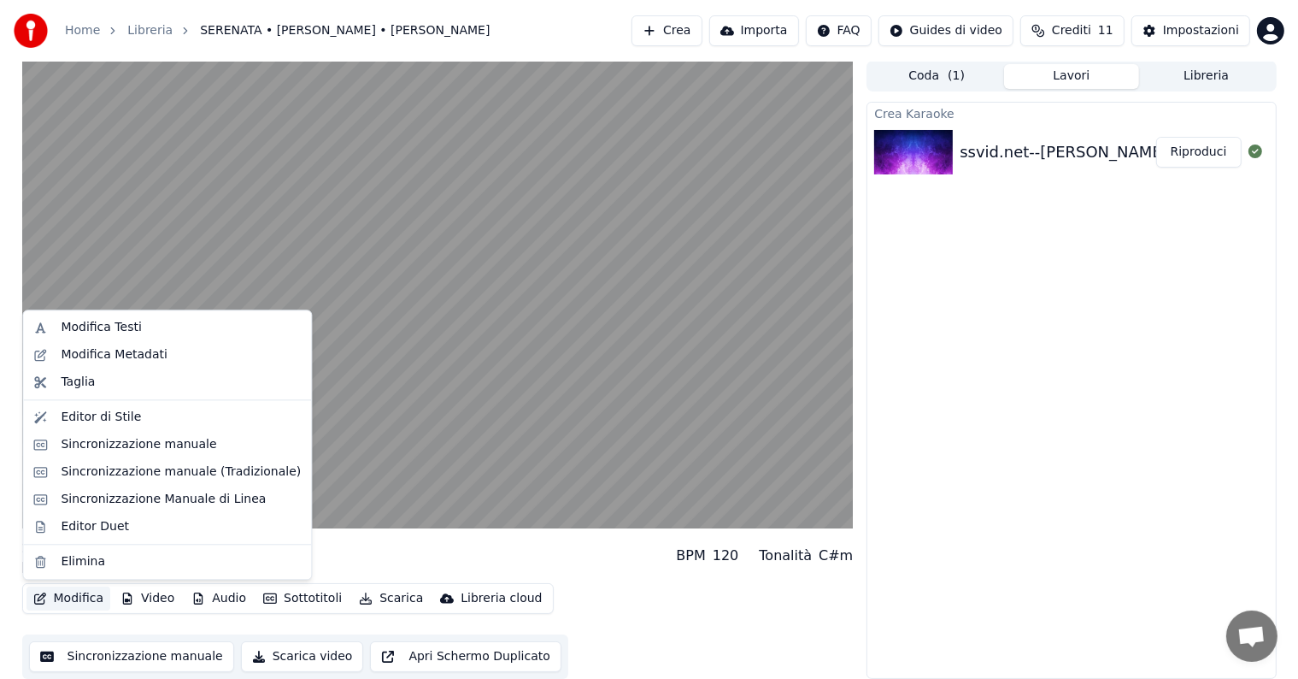
click at [44, 597] on icon "button" at bounding box center [40, 598] width 14 height 12
click at [191, 444] on div "Sincronizzazione manuale" at bounding box center [139, 444] width 156 height 17
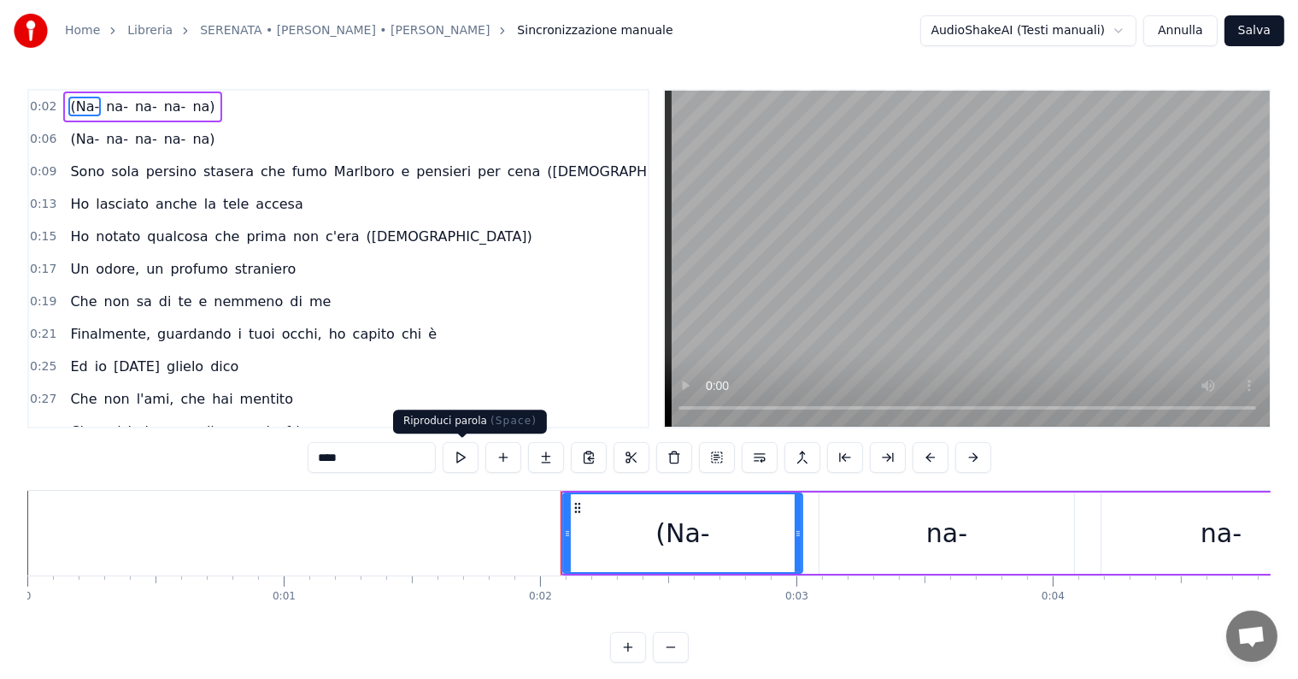
click at [465, 455] on button at bounding box center [461, 457] width 36 height 31
click at [190, 126] on div "(Na- na- na- na- na)" at bounding box center [142, 139] width 158 height 31
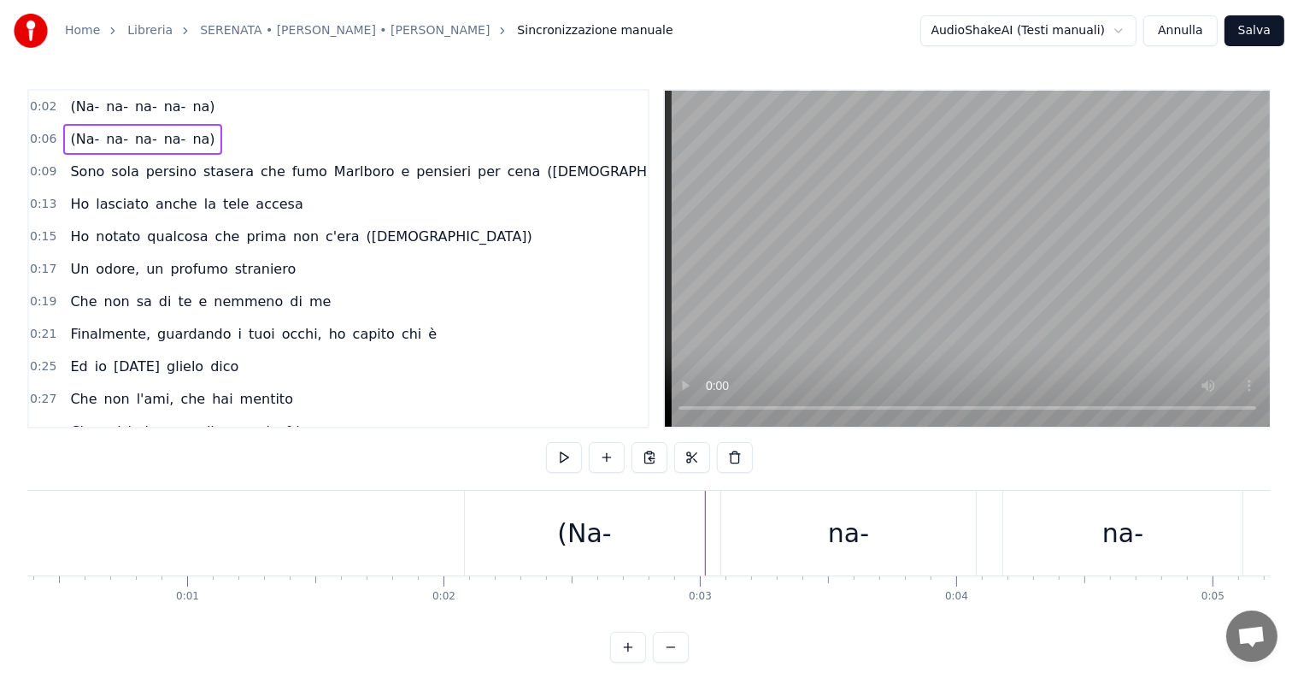
click at [190, 126] on div "(Na- na- na- na- na)" at bounding box center [142, 139] width 158 height 31
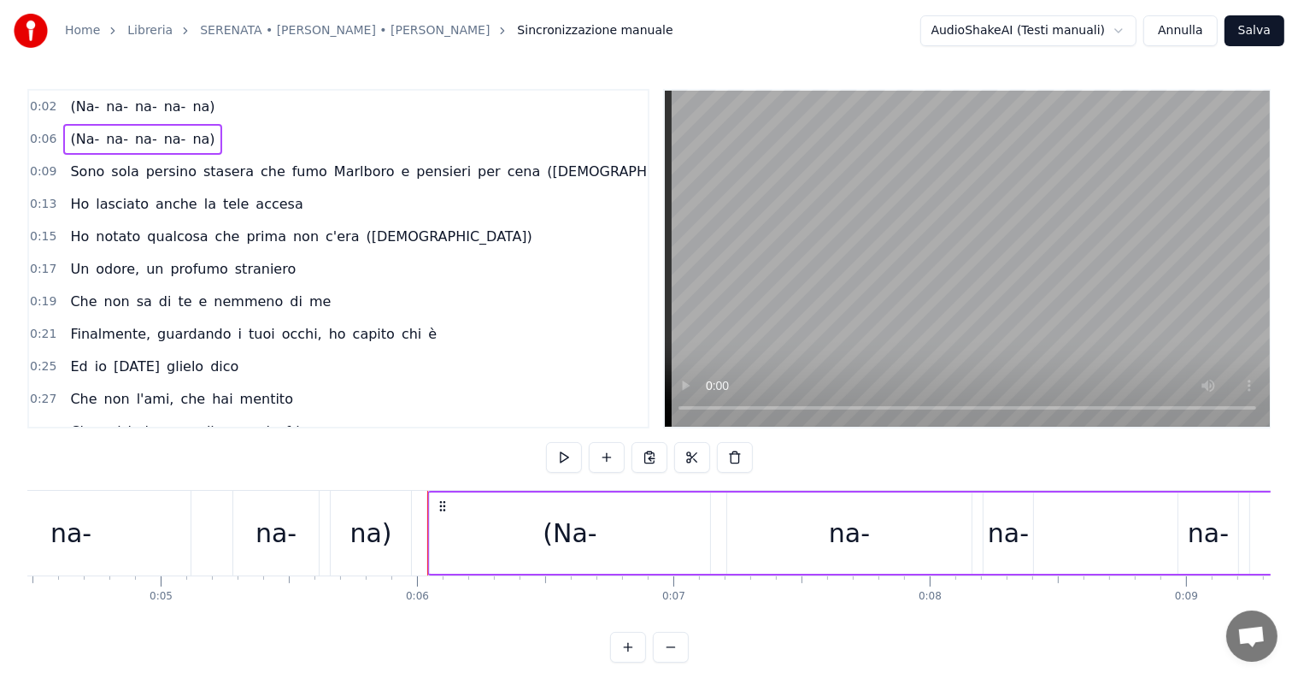
scroll to position [0, 1463]
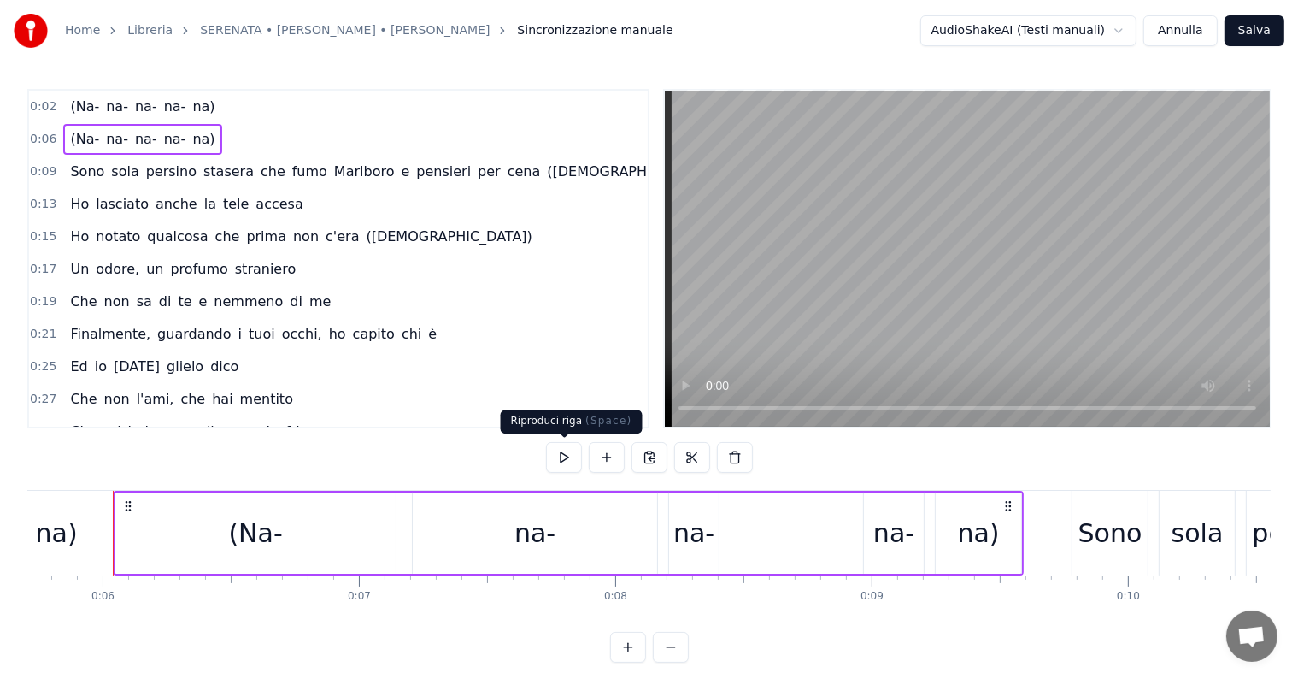
click at [557, 454] on button at bounding box center [564, 457] width 36 height 31
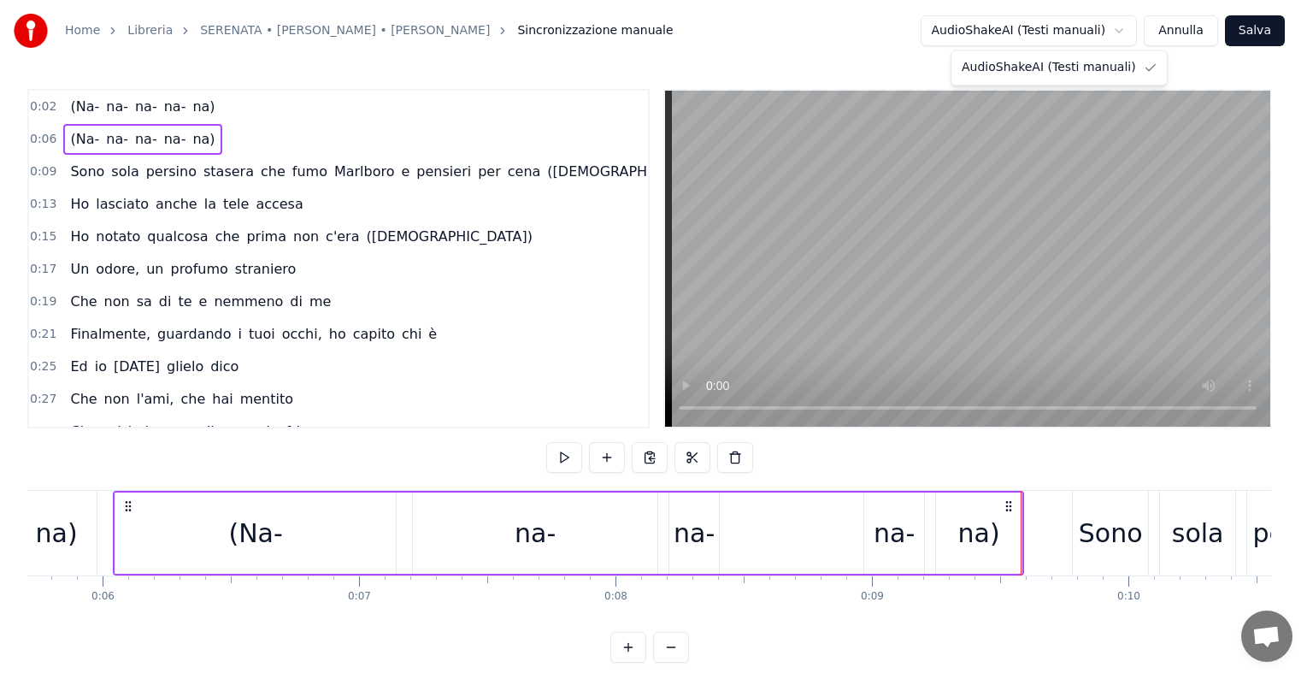
click at [1128, 37] on html "Home Libreria SERENATA • [PERSON_NAME] • [PERSON_NAME] Sincronizzazione manuale…" at bounding box center [656, 345] width 1313 height 690
click at [1128, 27] on html "Home Libreria SERENATA • [PERSON_NAME] • [PERSON_NAME] Sincronizzazione manuale…" at bounding box center [649, 345] width 1298 height 690
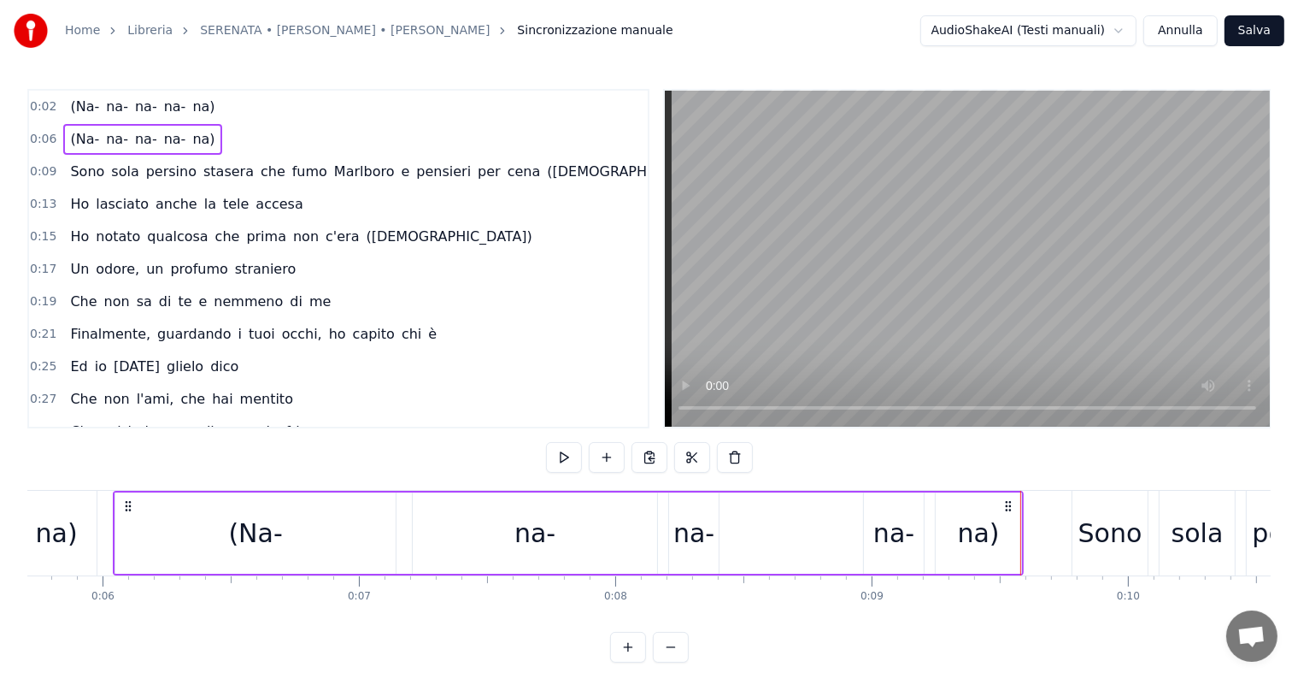
click at [356, 171] on div "Sono sola persino stasera che fumo Marlboro e pensieri per cena (Eh)" at bounding box center [391, 171] width 656 height 31
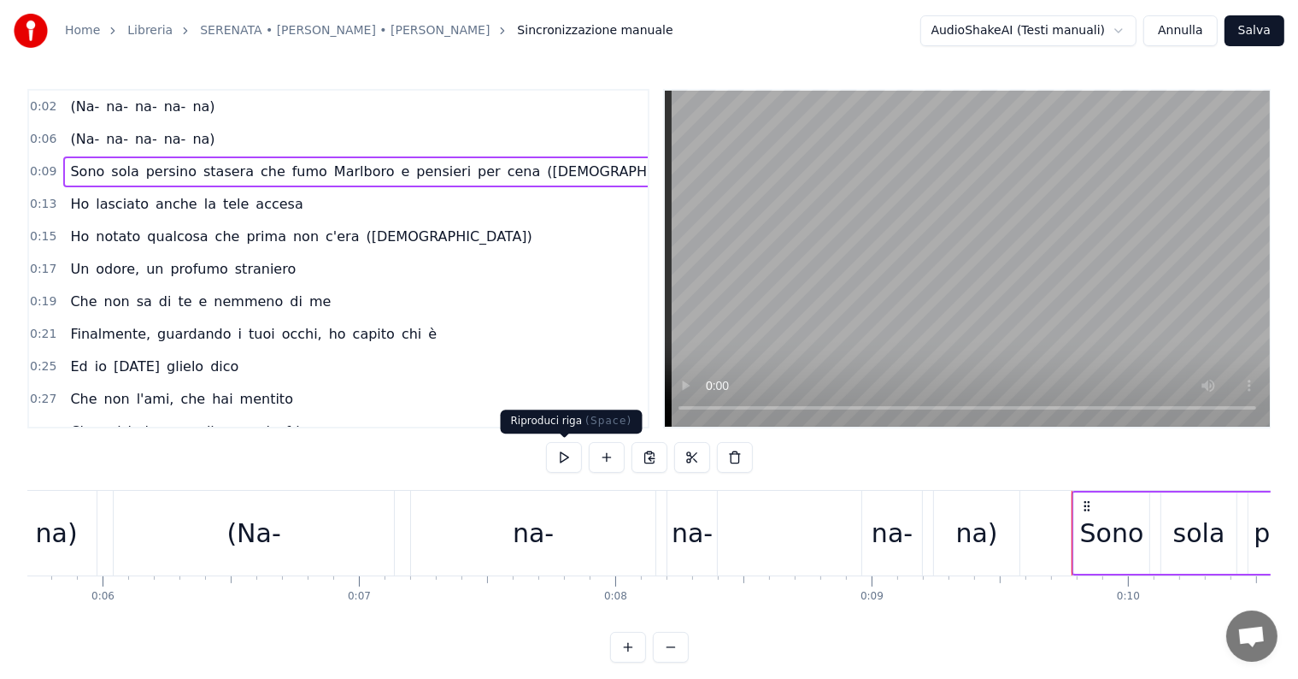
click at [556, 458] on button at bounding box center [564, 457] width 36 height 31
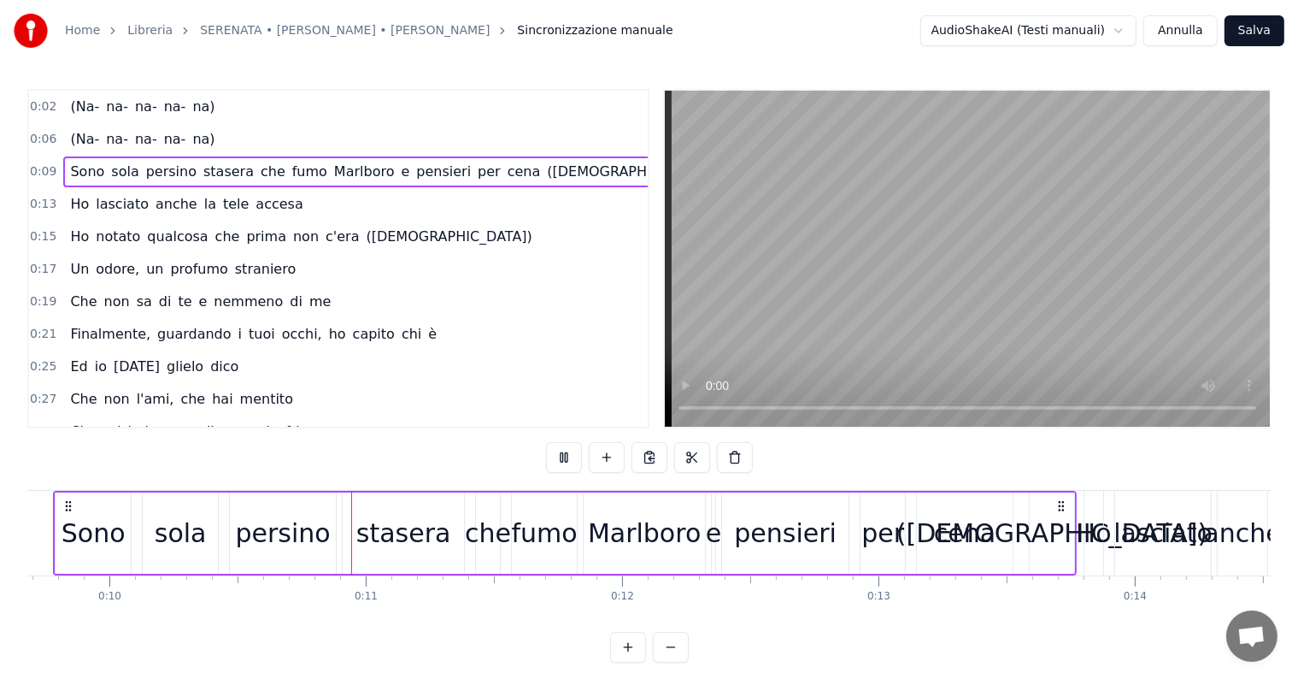
scroll to position [0, 2546]
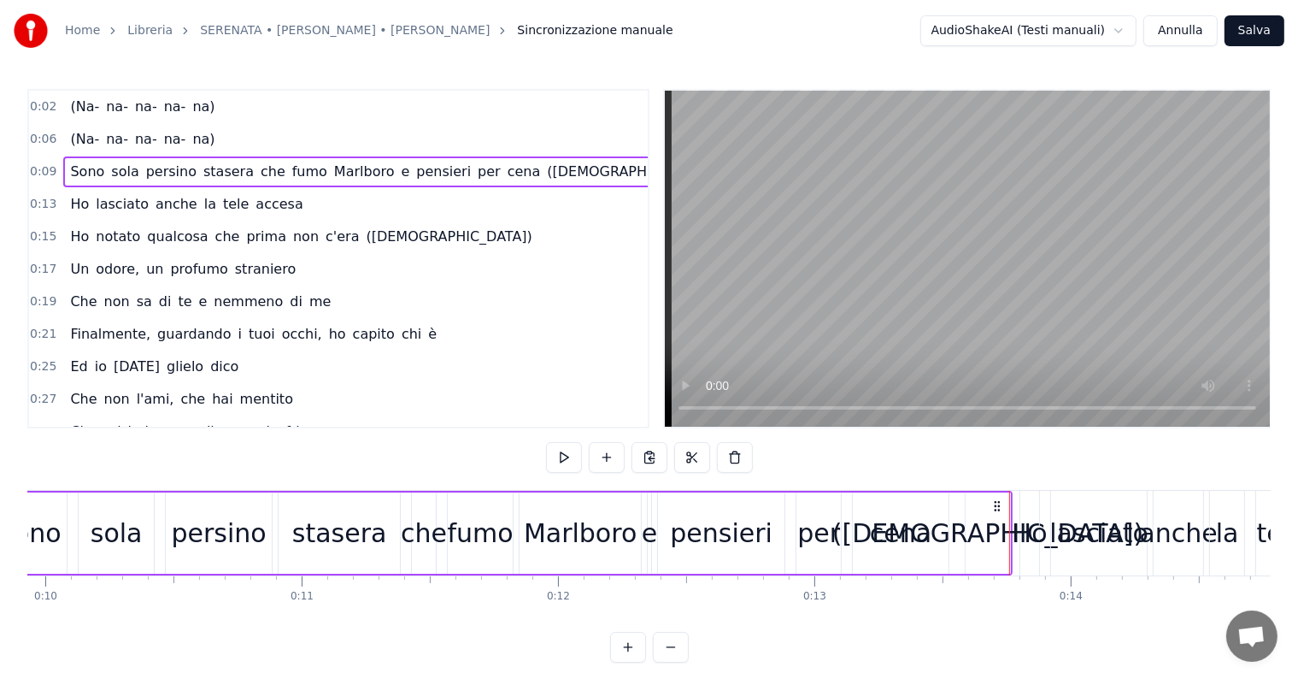
click at [1183, 32] on button "Annulla" at bounding box center [1181, 30] width 74 height 31
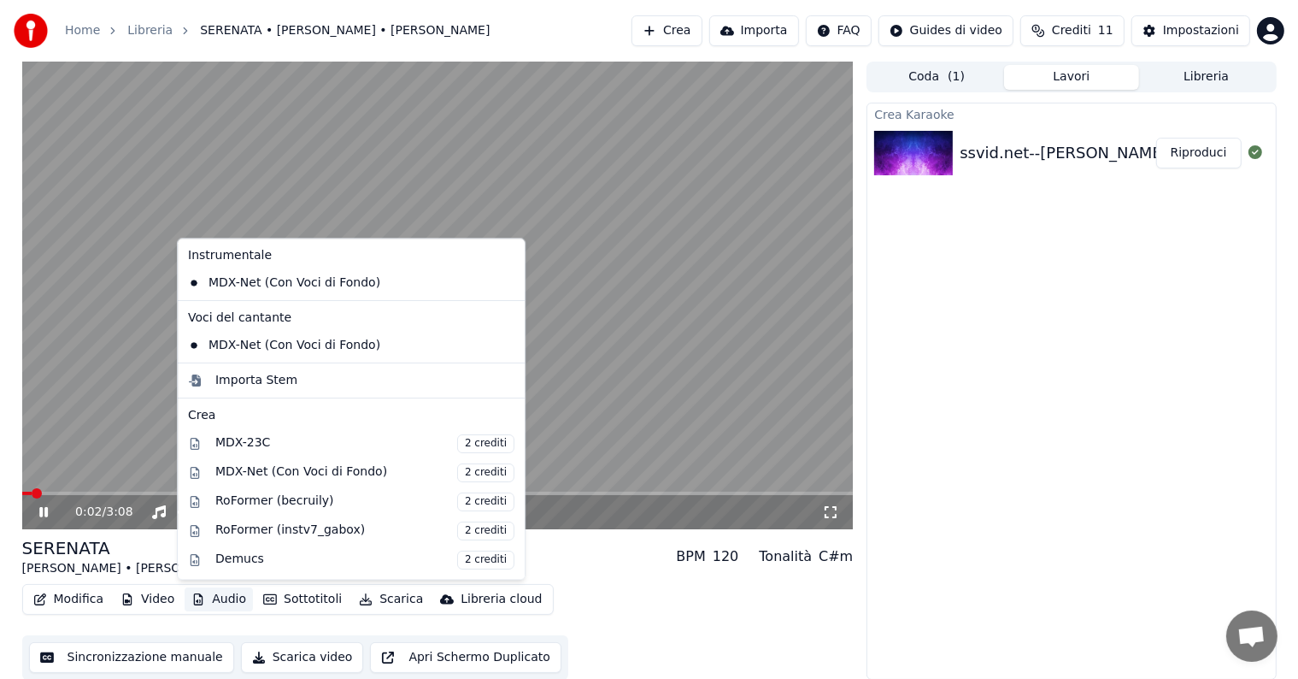
click at [226, 595] on button "Audio" at bounding box center [219, 599] width 68 height 24
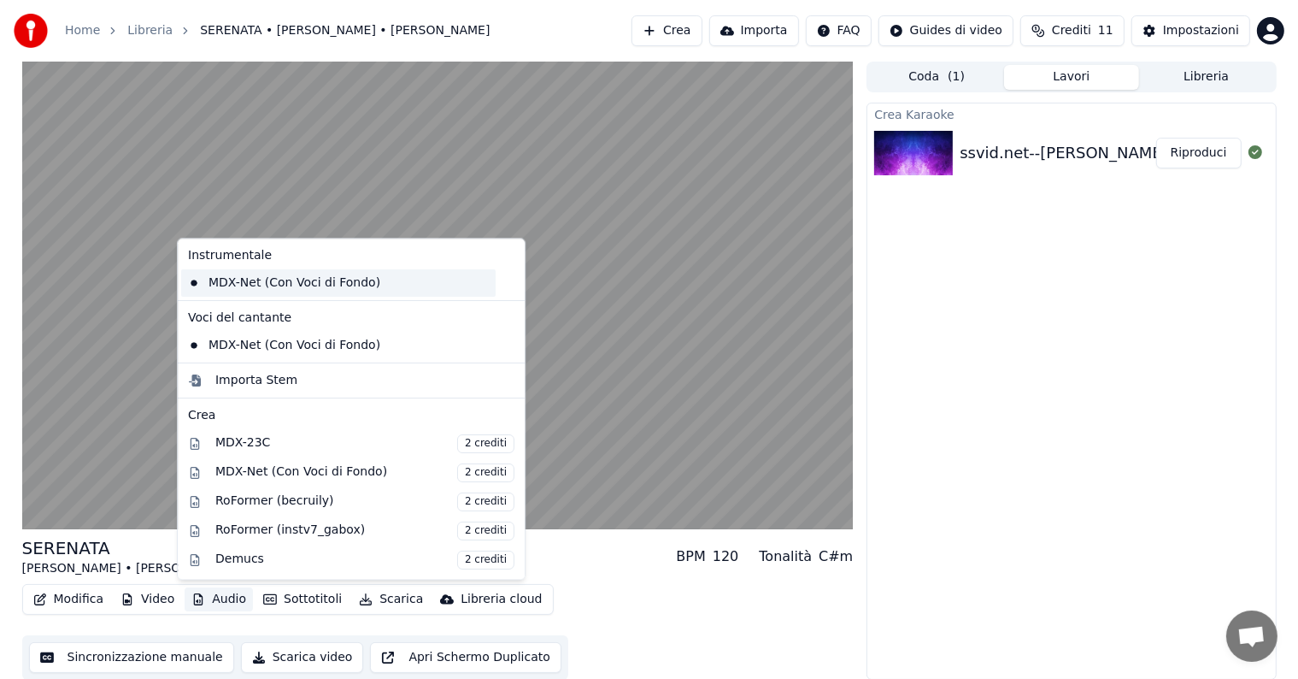
click at [278, 279] on div "MDX-Net (Con Voci di Fondo)" at bounding box center [338, 282] width 315 height 27
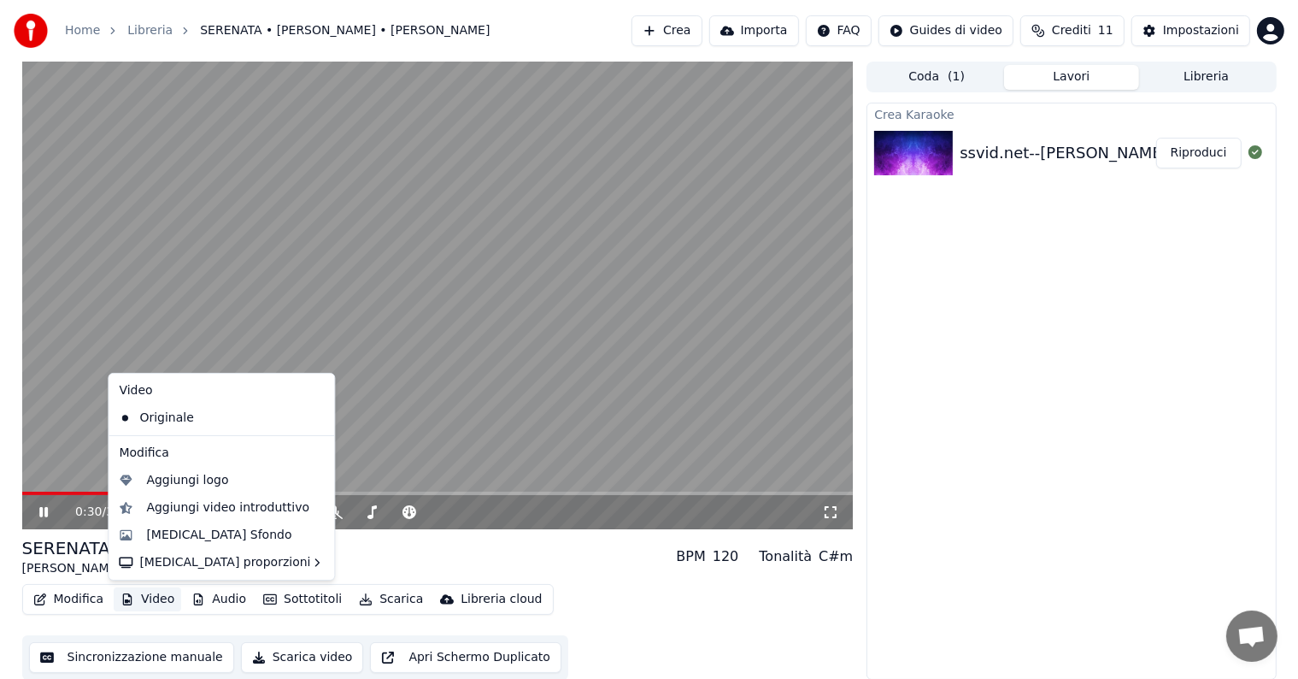
click at [150, 591] on button "Video" at bounding box center [148, 599] width 68 height 24
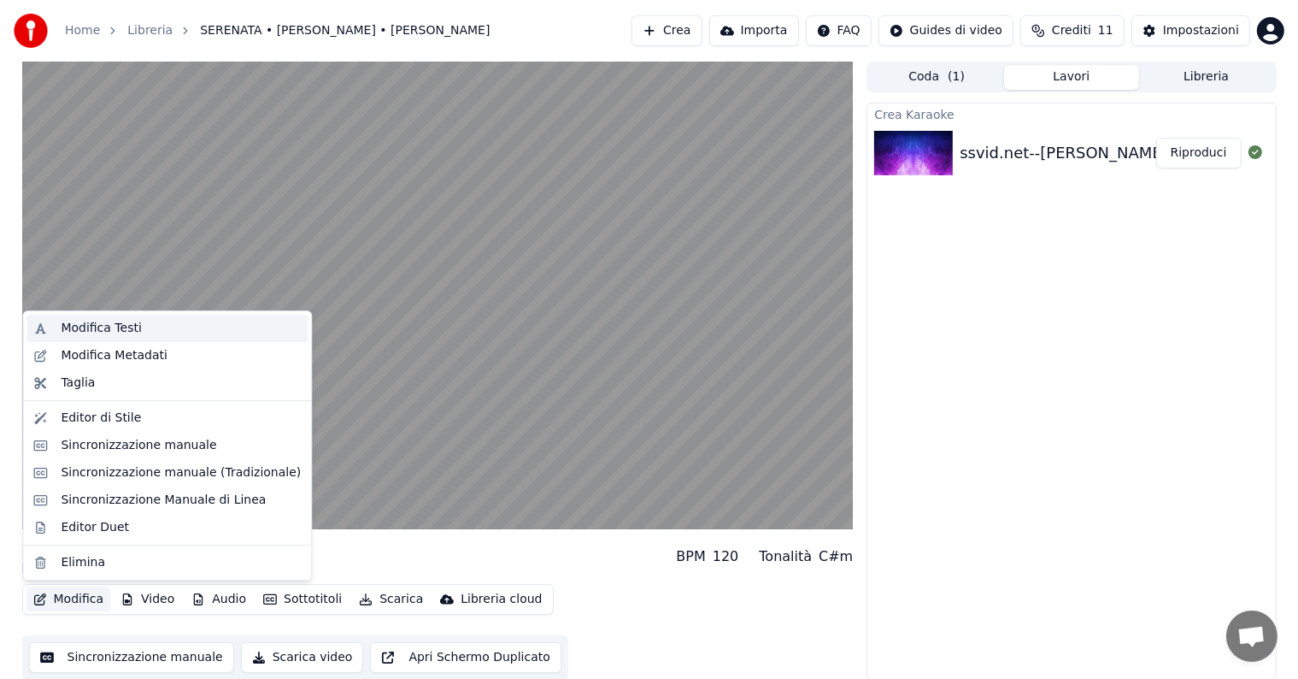
click at [105, 332] on div "Modifica Testi" at bounding box center [101, 328] width 80 height 17
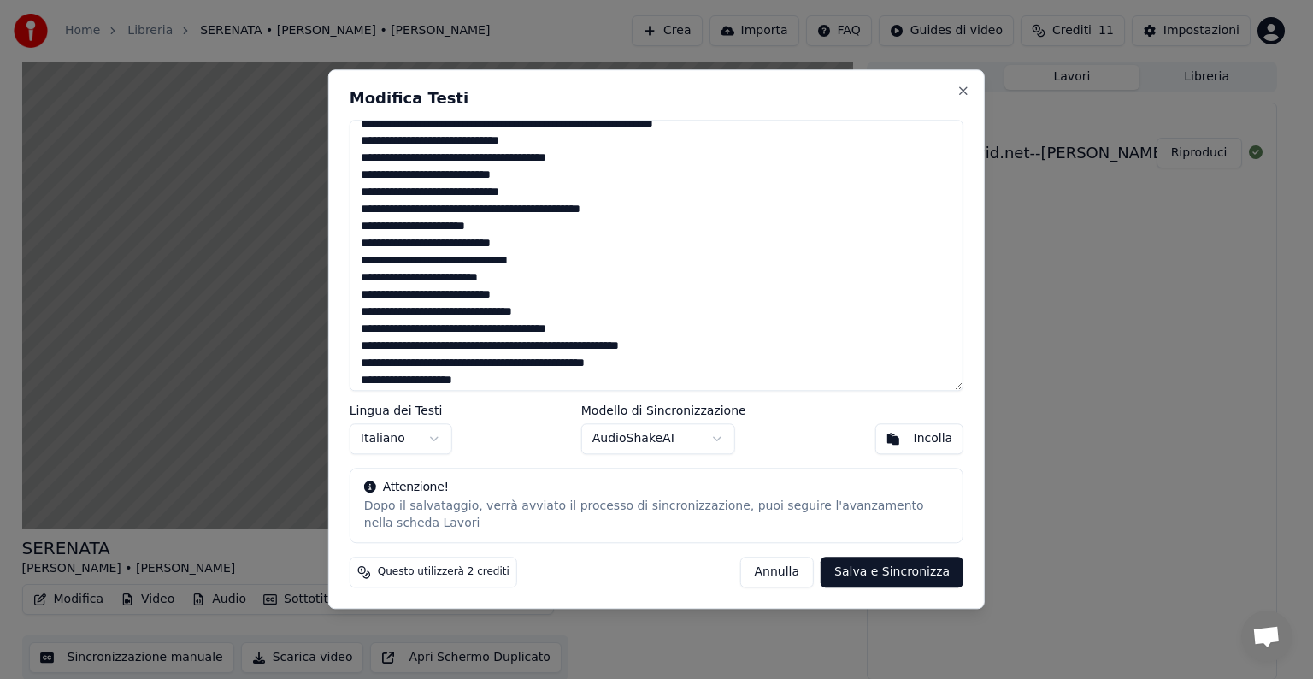
scroll to position [97, 0]
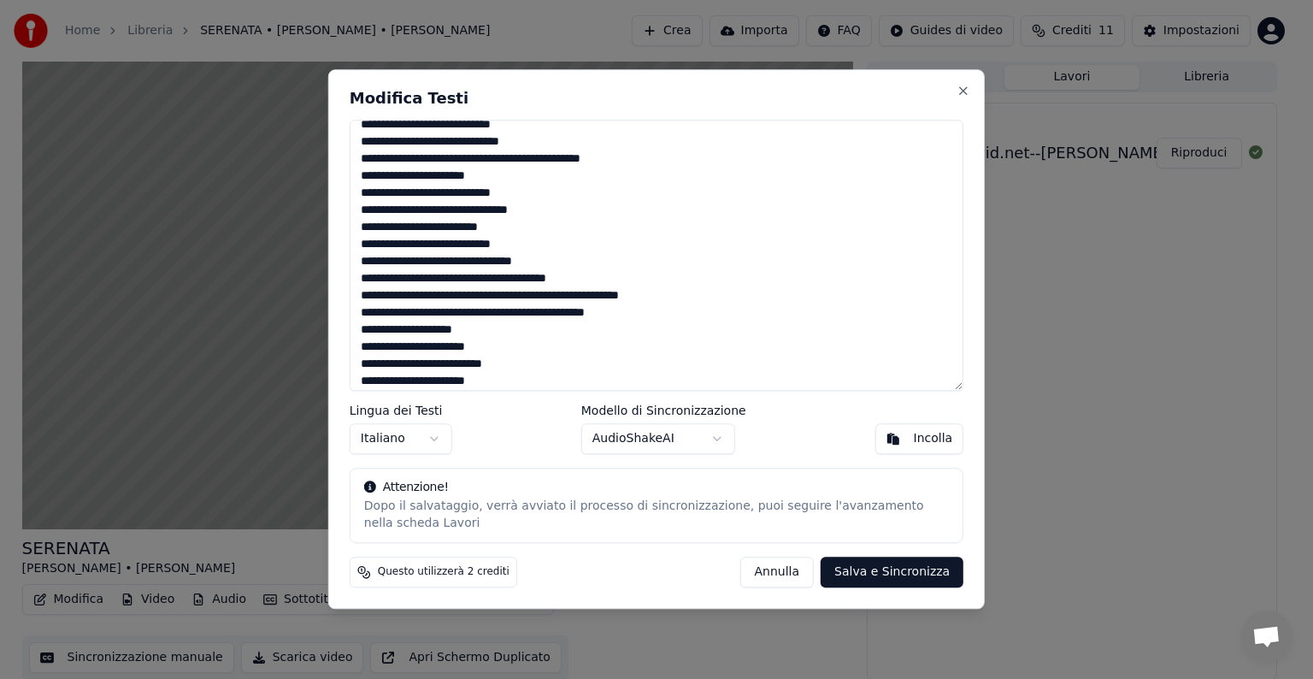
click at [403, 315] on textarea at bounding box center [657, 255] width 614 height 271
click at [409, 315] on textarea at bounding box center [657, 255] width 614 height 271
click at [522, 280] on textarea at bounding box center [657, 255] width 614 height 271
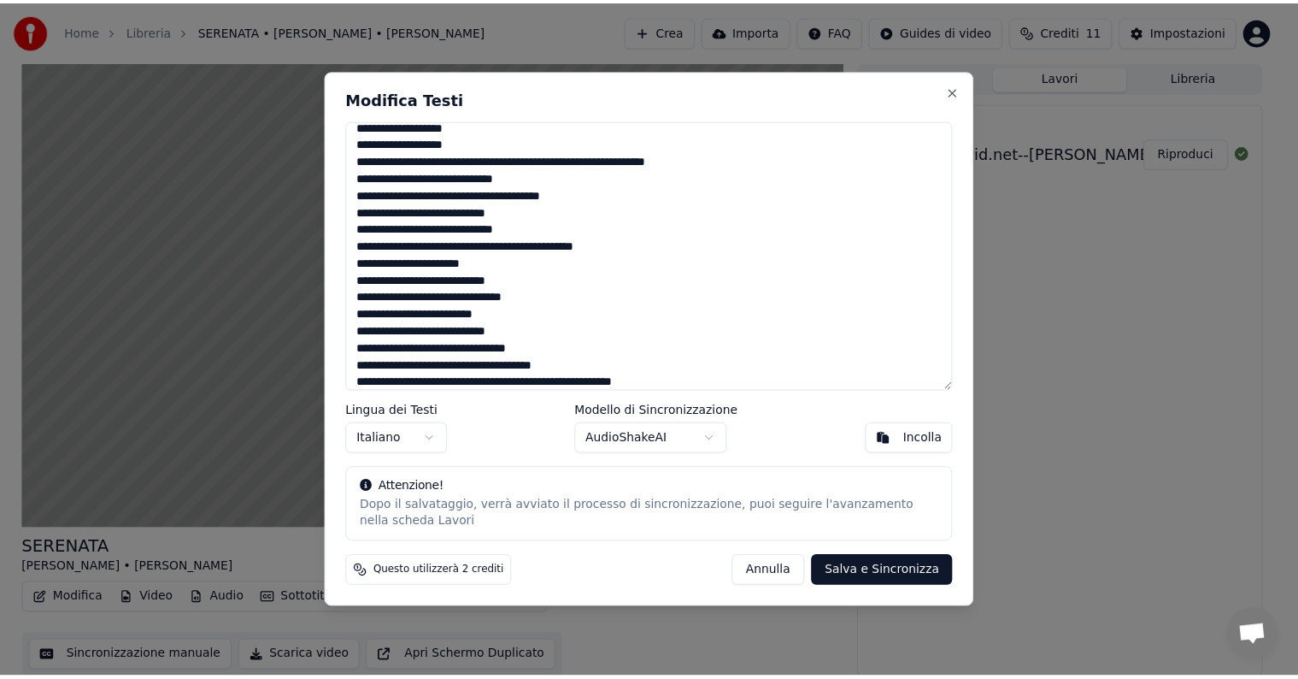
scroll to position [0, 0]
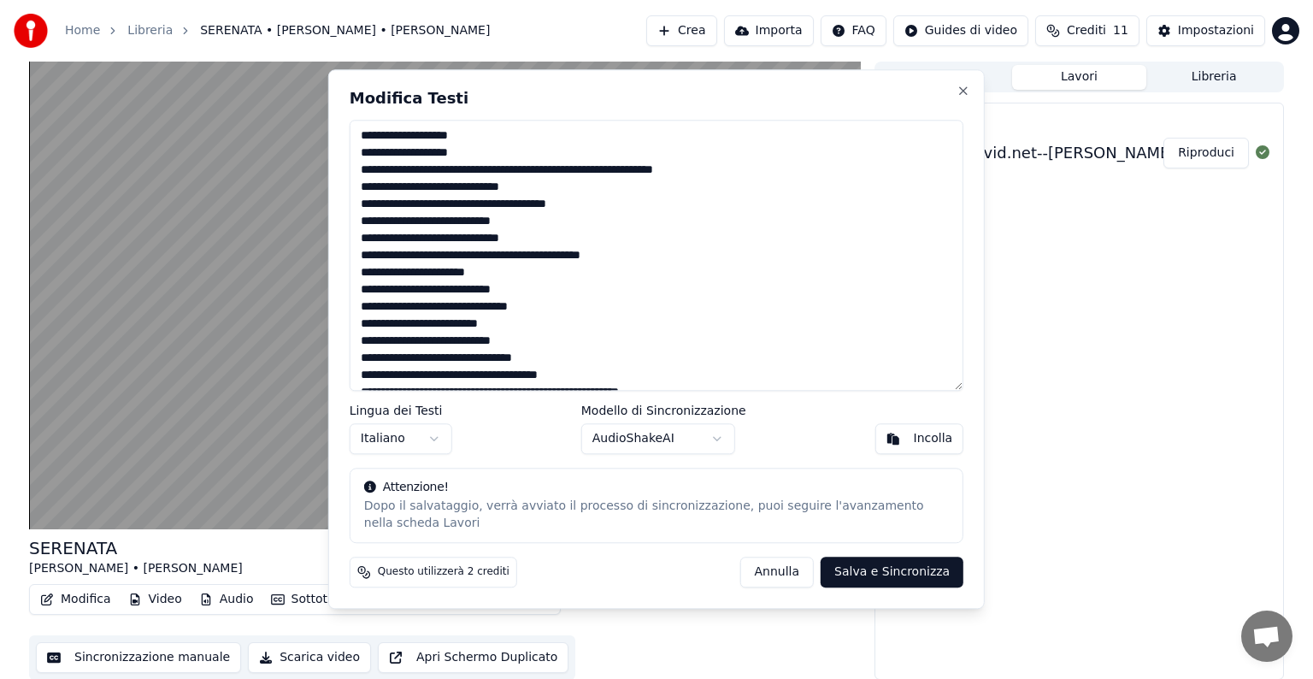
type textarea "**********"
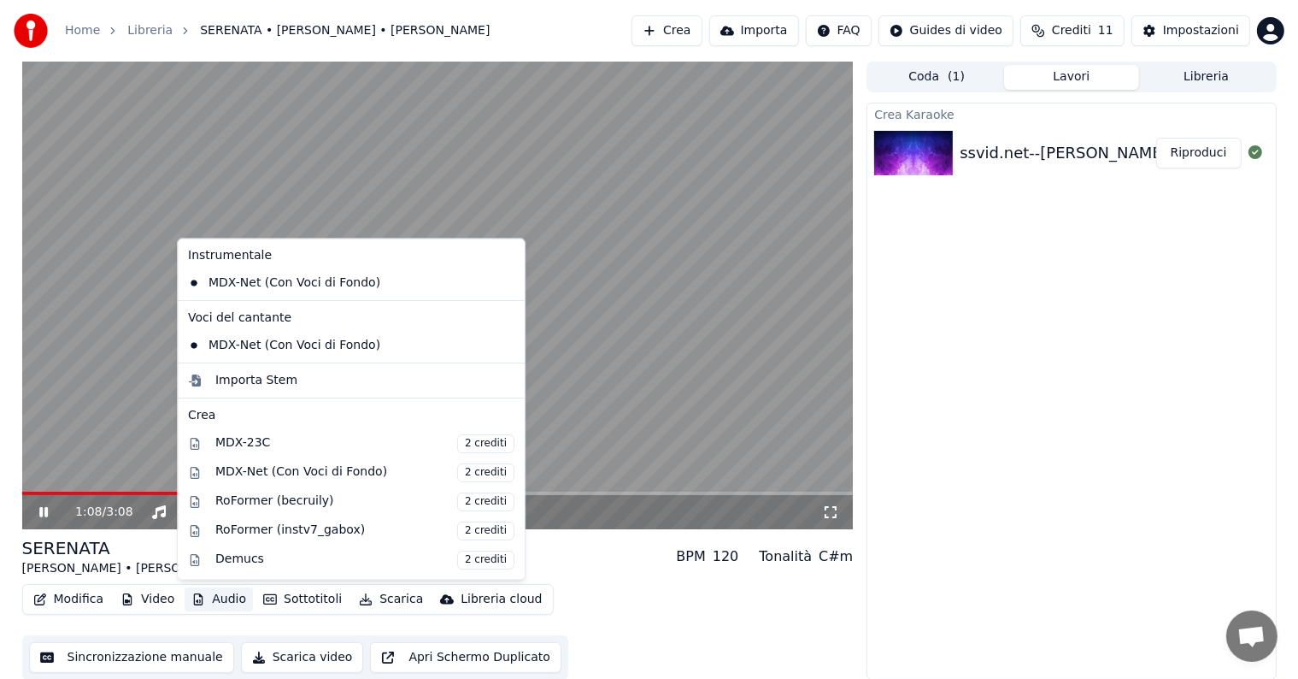
click at [215, 590] on button "Audio" at bounding box center [219, 599] width 68 height 24
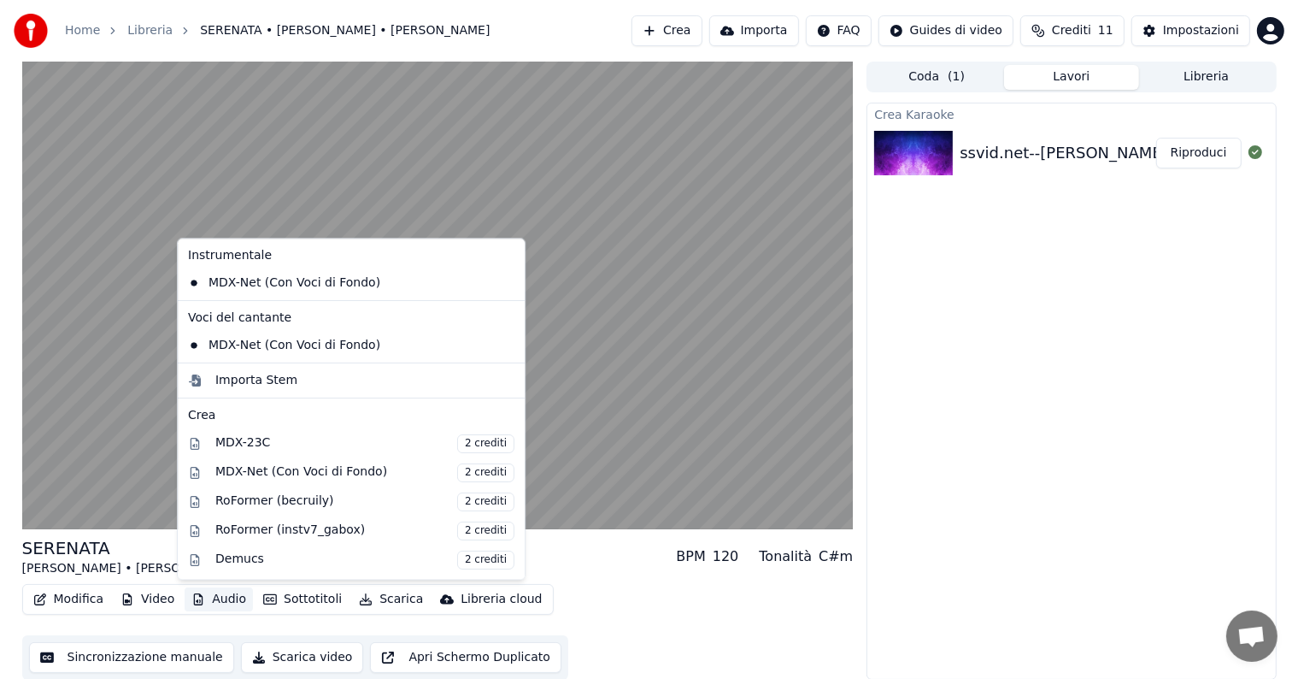
click at [503, 349] on icon at bounding box center [512, 345] width 19 height 14
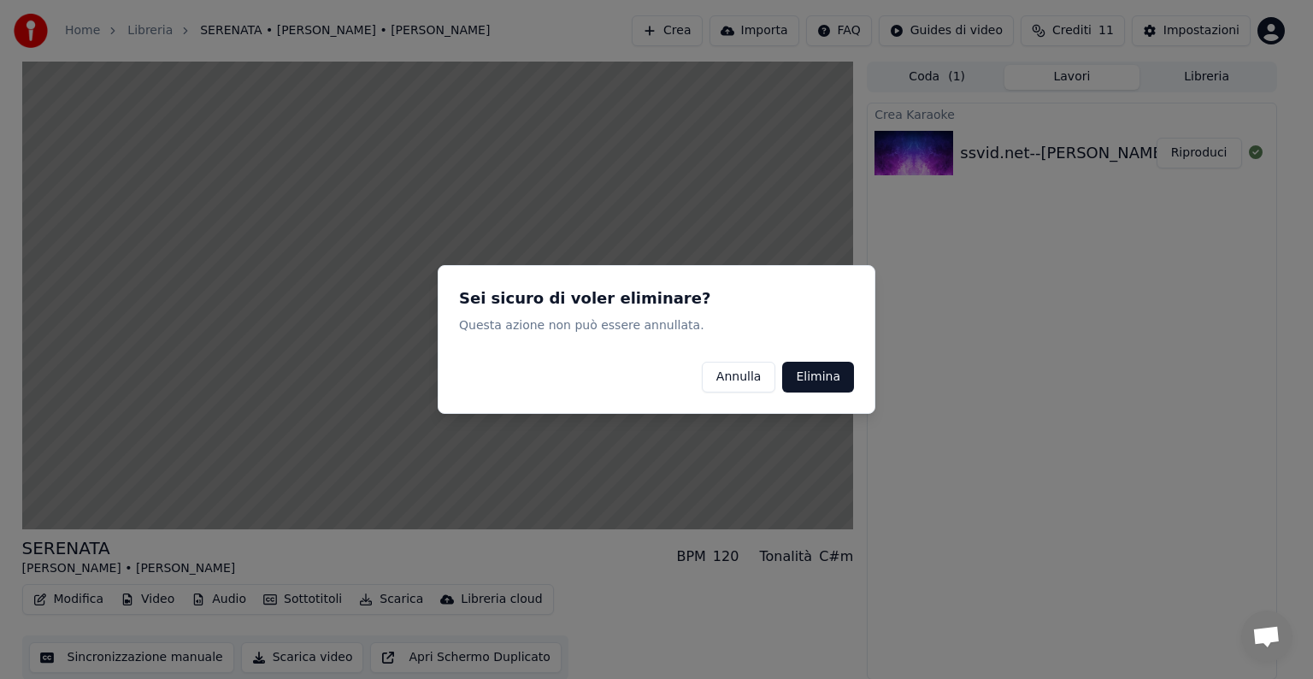
click at [819, 380] on button "Elimina" at bounding box center [818, 377] width 72 height 31
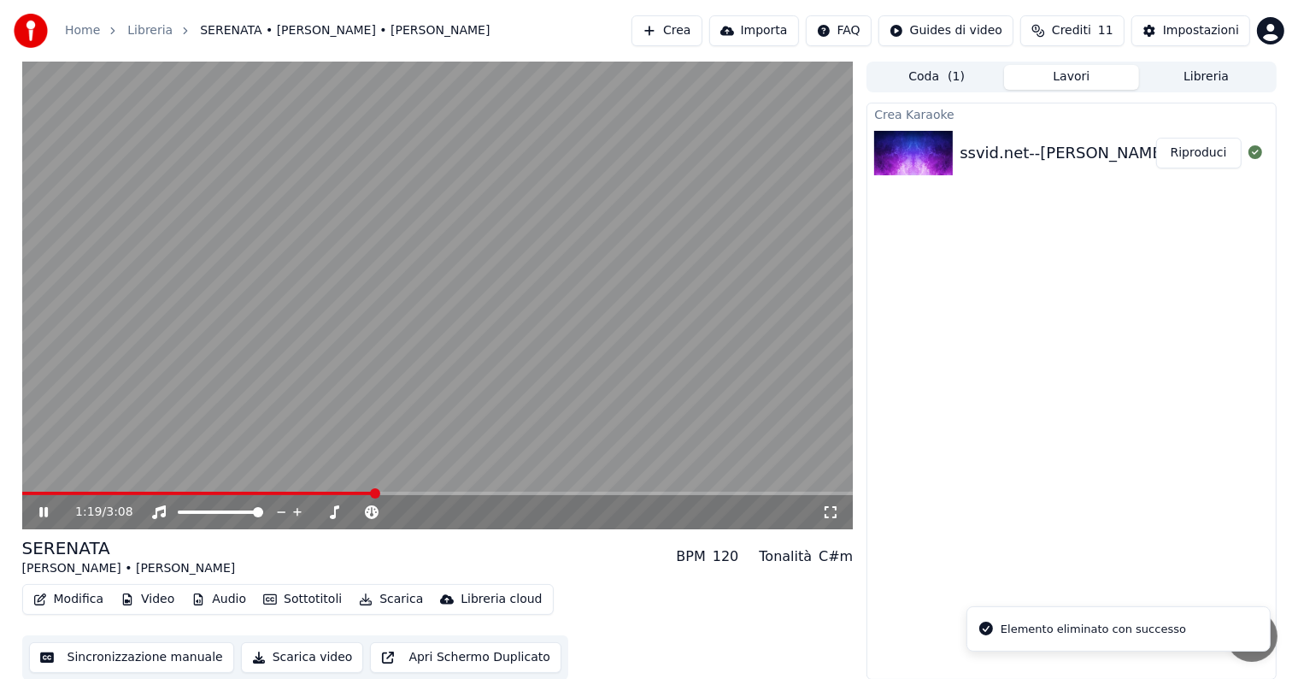
click at [285, 494] on span at bounding box center [198, 492] width 353 height 3
click at [293, 596] on button "Sottotitoli" at bounding box center [302, 599] width 92 height 24
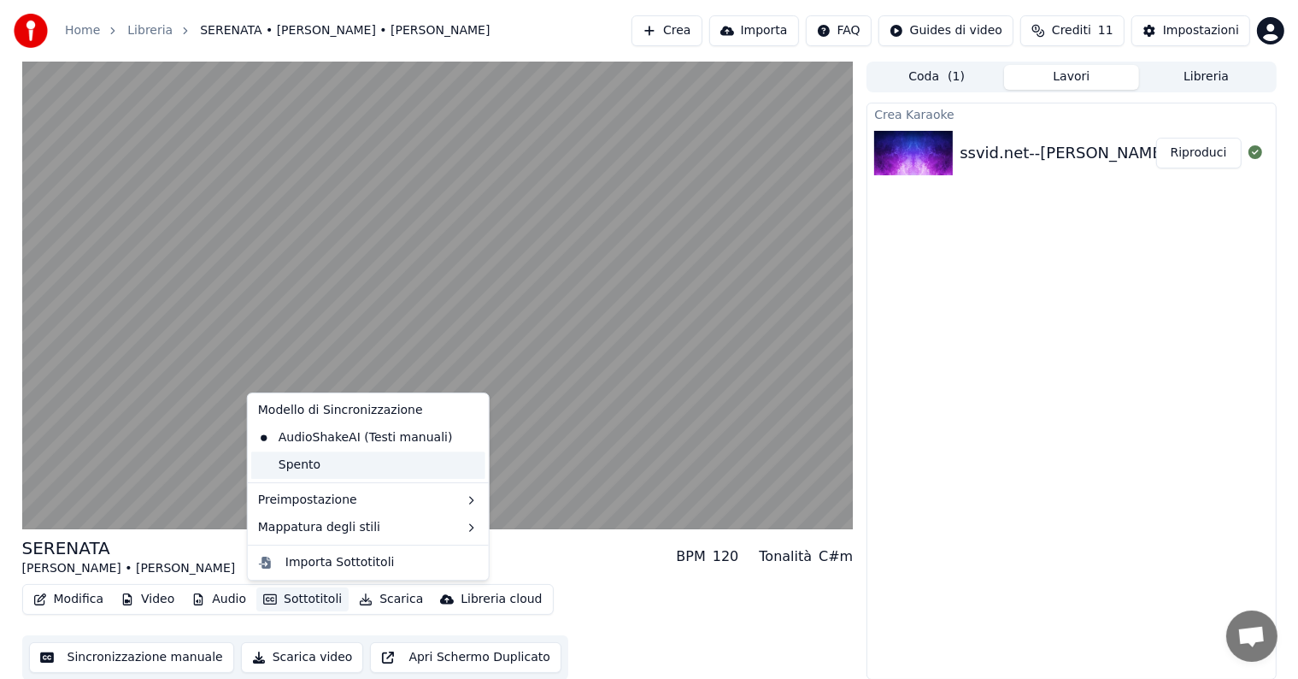
click at [345, 469] on div "Spento" at bounding box center [368, 464] width 234 height 27
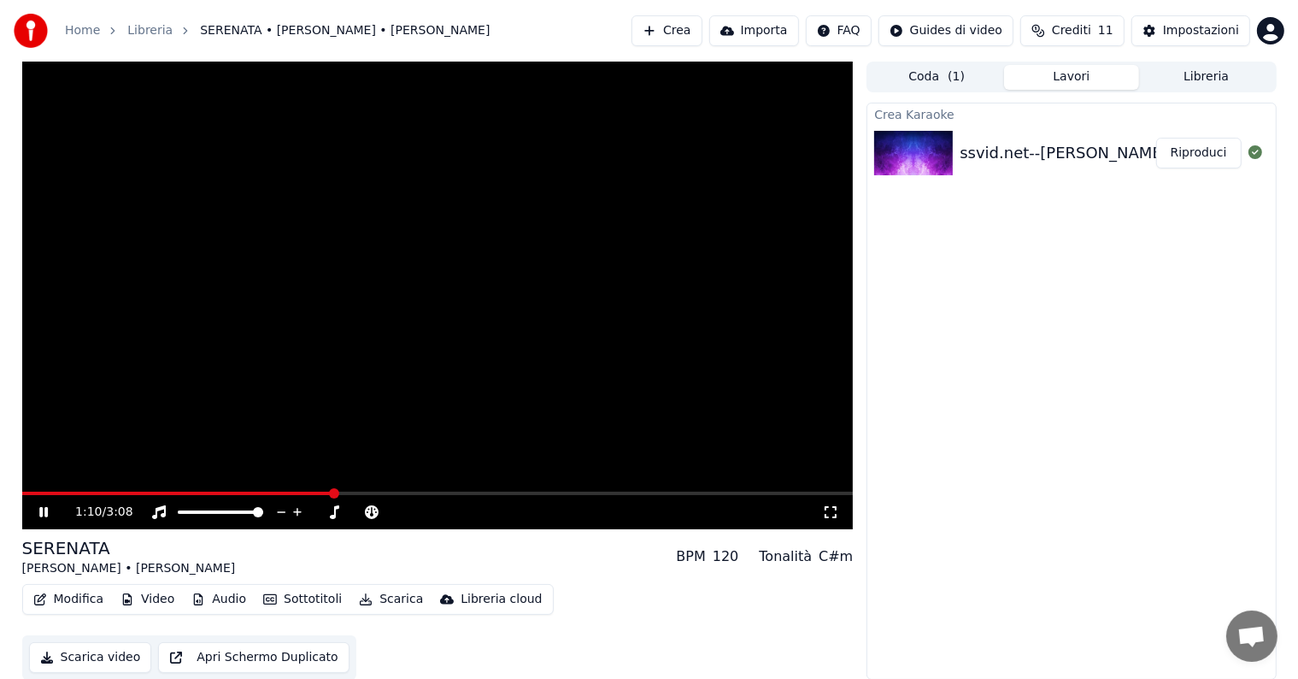
click at [309, 598] on button "Sottotitoli" at bounding box center [302, 599] width 92 height 24
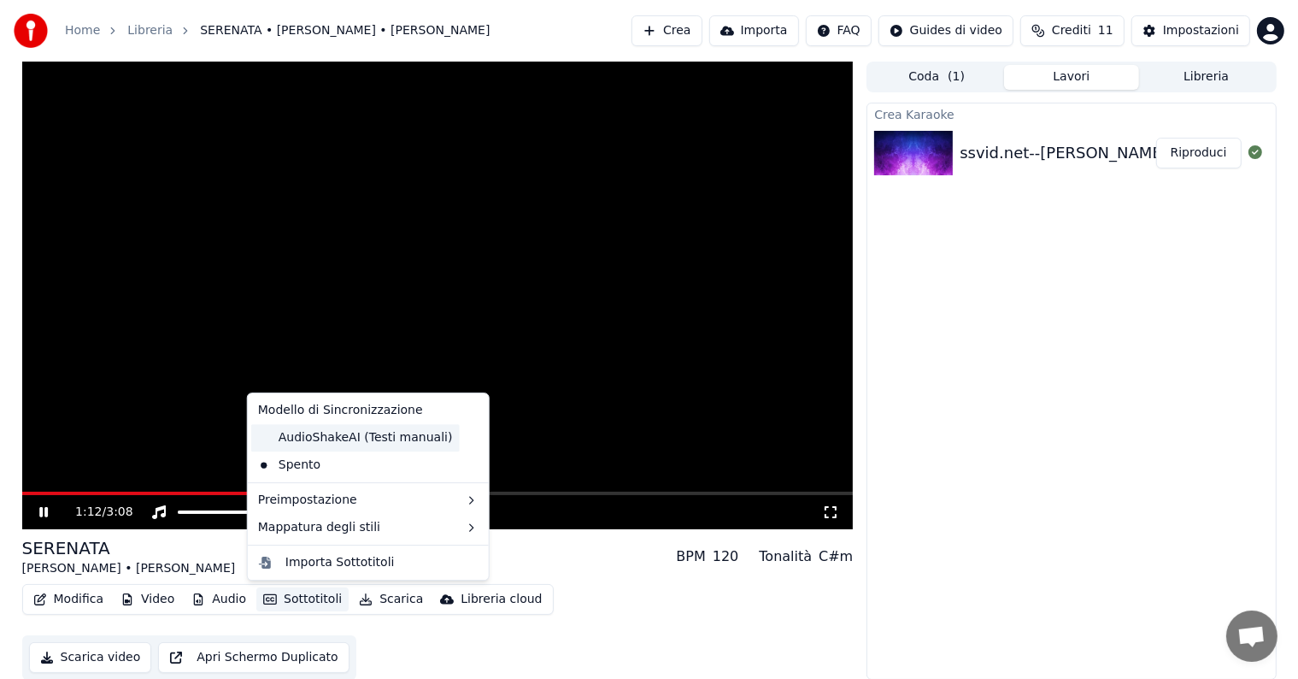
click at [350, 441] on div "AudioShakeAI (Testi manuali)" at bounding box center [355, 437] width 209 height 27
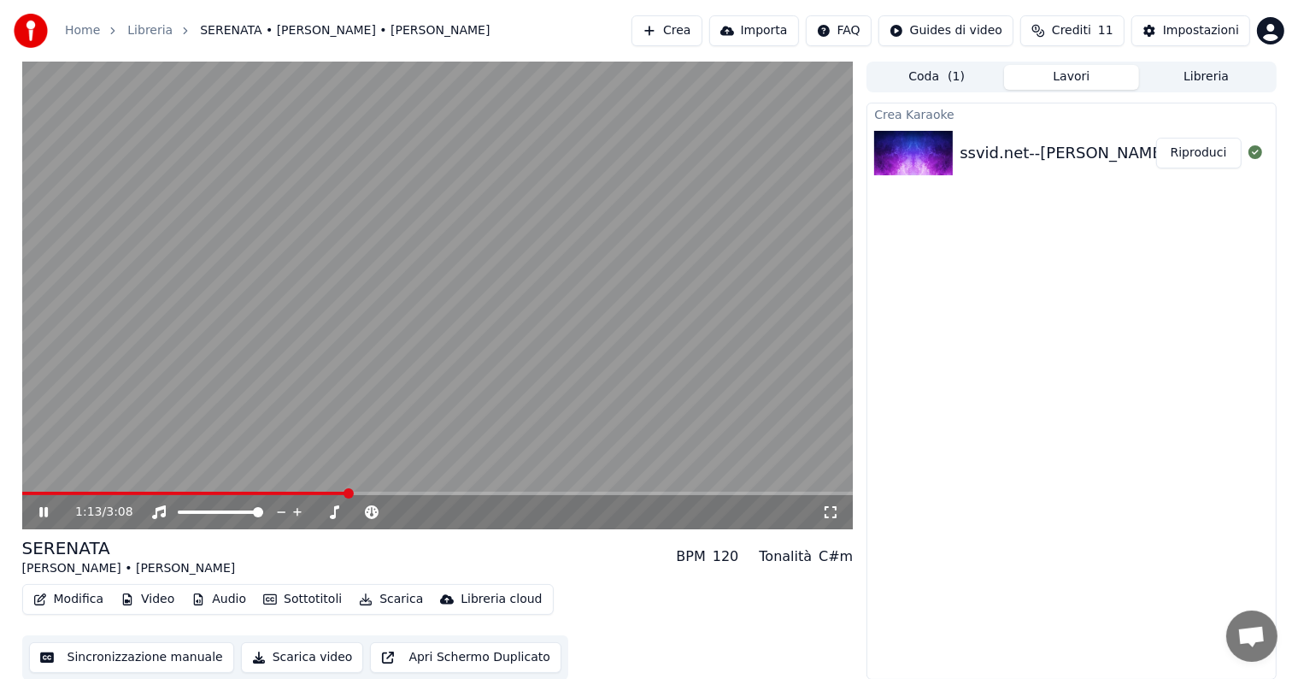
click at [227, 597] on button "Audio" at bounding box center [219, 599] width 68 height 24
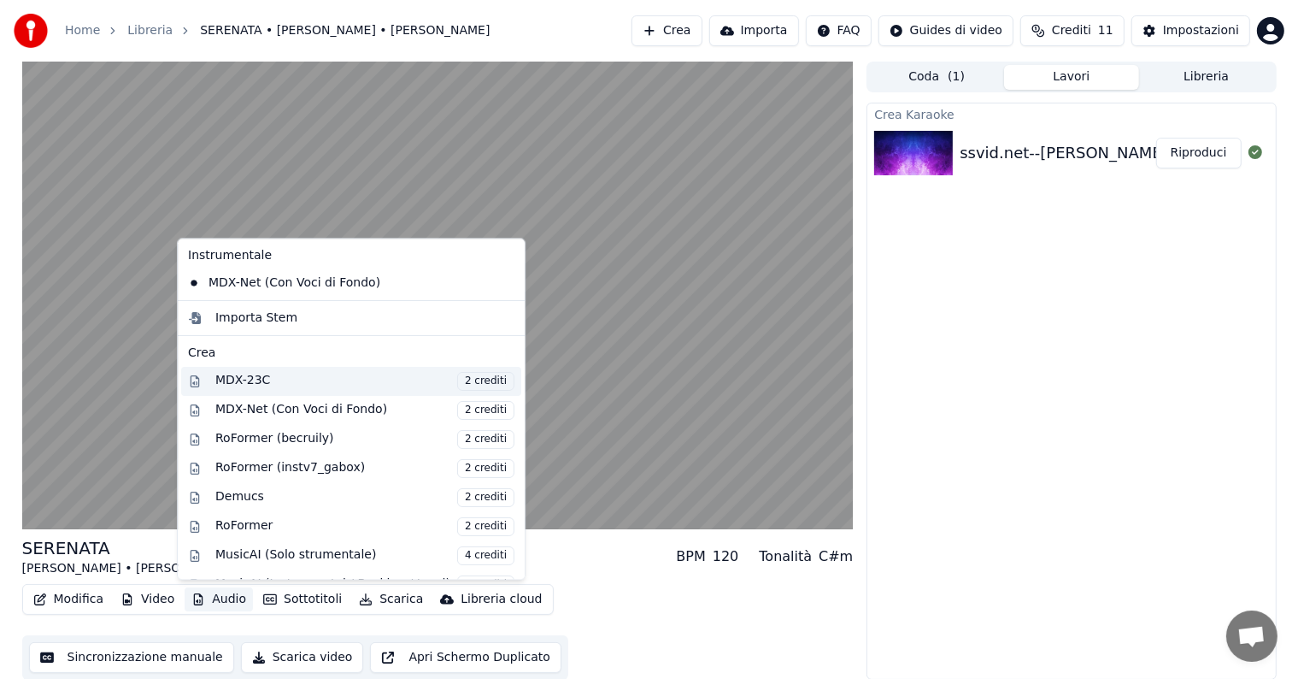
click at [277, 381] on div "MDX-23C 2 crediti" at bounding box center [364, 381] width 299 height 19
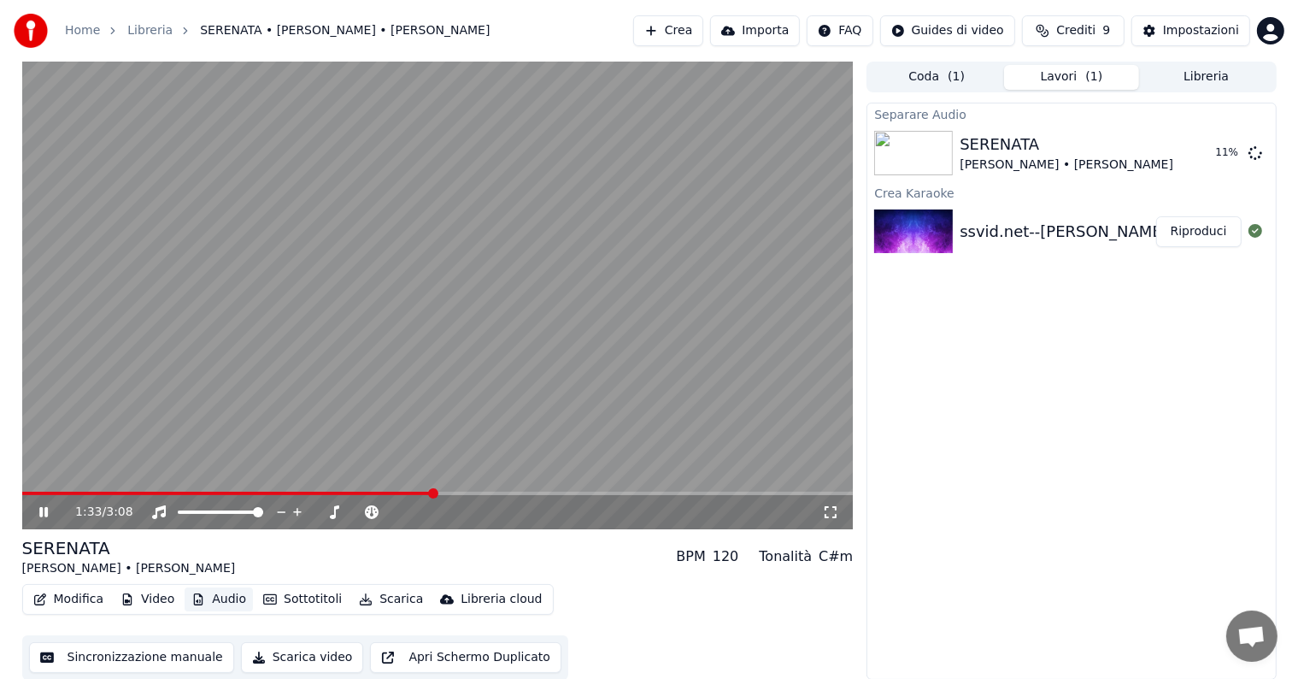
scroll to position [1, 0]
click at [457, 656] on button "Apri Schermo Duplicato" at bounding box center [465, 656] width 191 height 31
click at [131, 660] on button "Sincronizzazione manuale" at bounding box center [131, 656] width 205 height 31
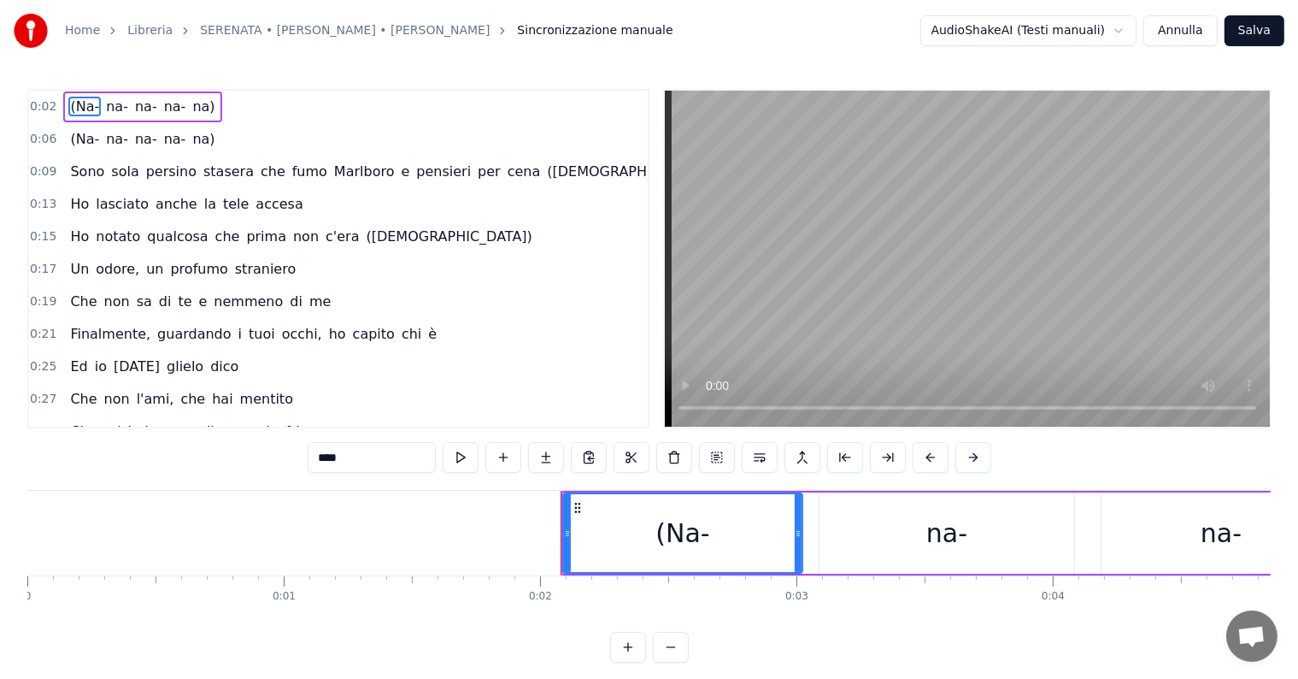
click at [1123, 24] on html "Home Libreria SERENATA • [PERSON_NAME] • [PERSON_NAME] Sincronizzazione manuale…" at bounding box center [649, 345] width 1298 height 690
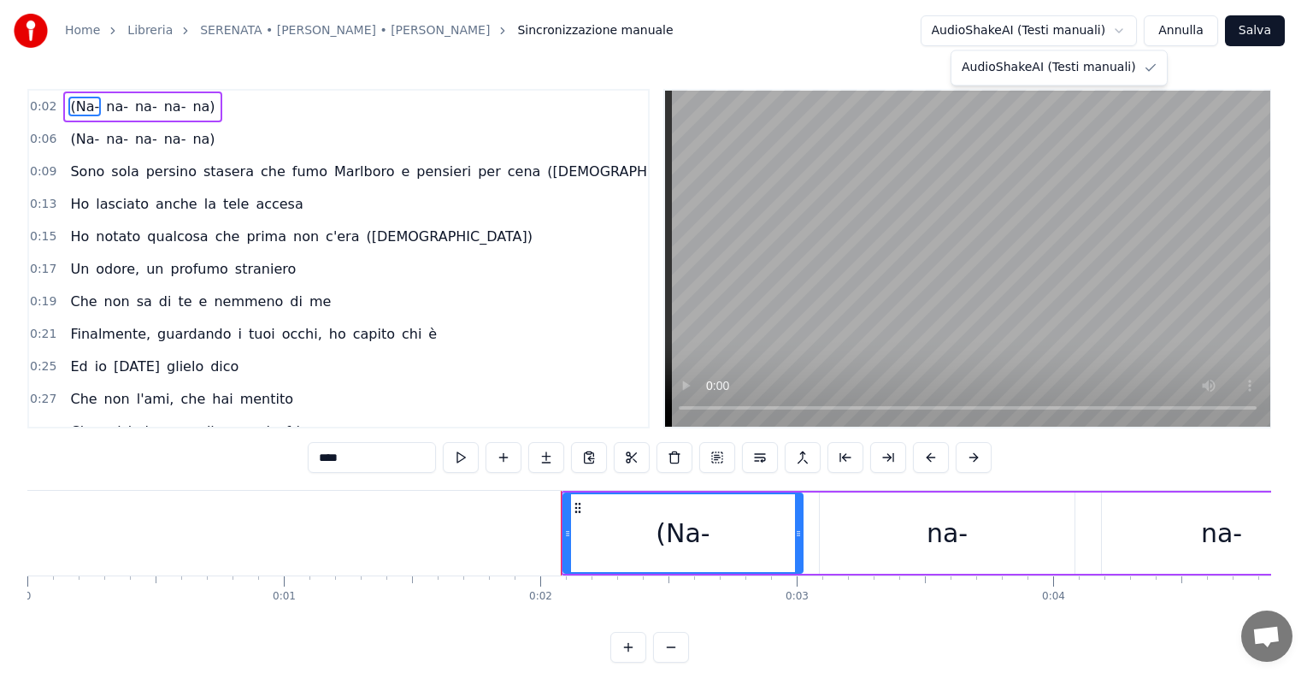
click at [1187, 32] on html "Home Libreria SERENATA • [PERSON_NAME] • [PERSON_NAME] Sincronizzazione manuale…" at bounding box center [656, 345] width 1313 height 690
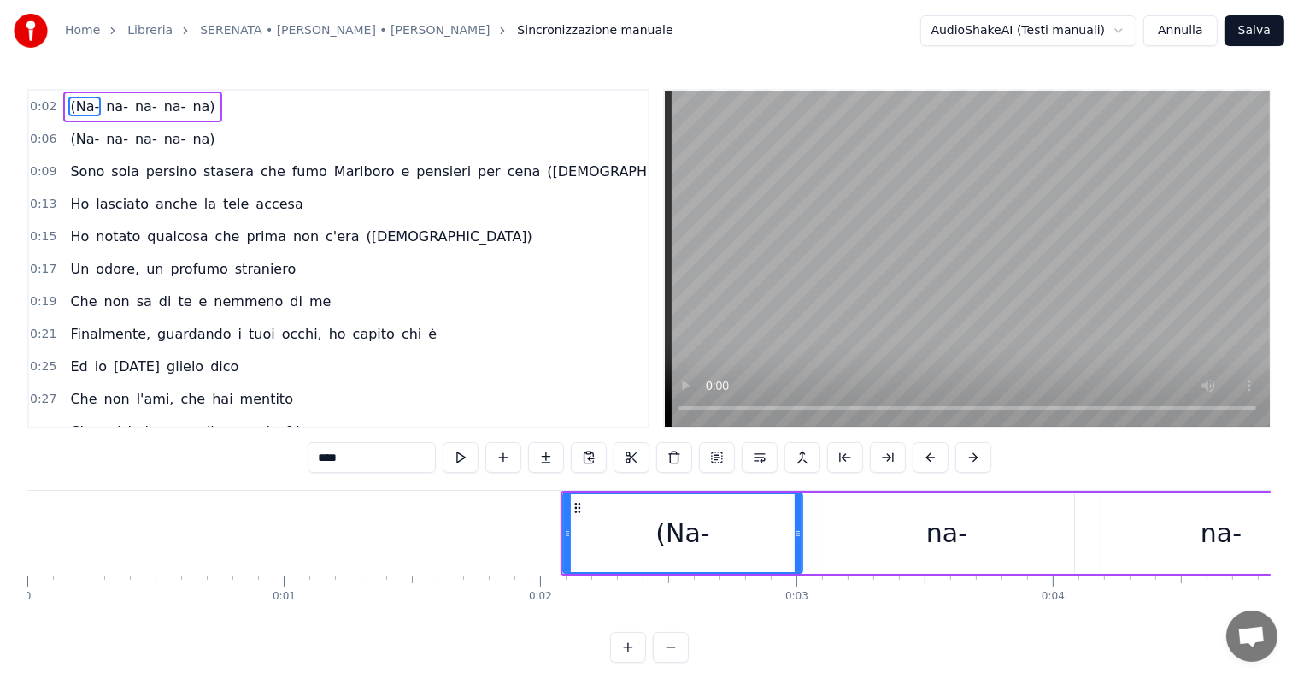
click at [1187, 32] on button "Annulla" at bounding box center [1181, 30] width 74 height 31
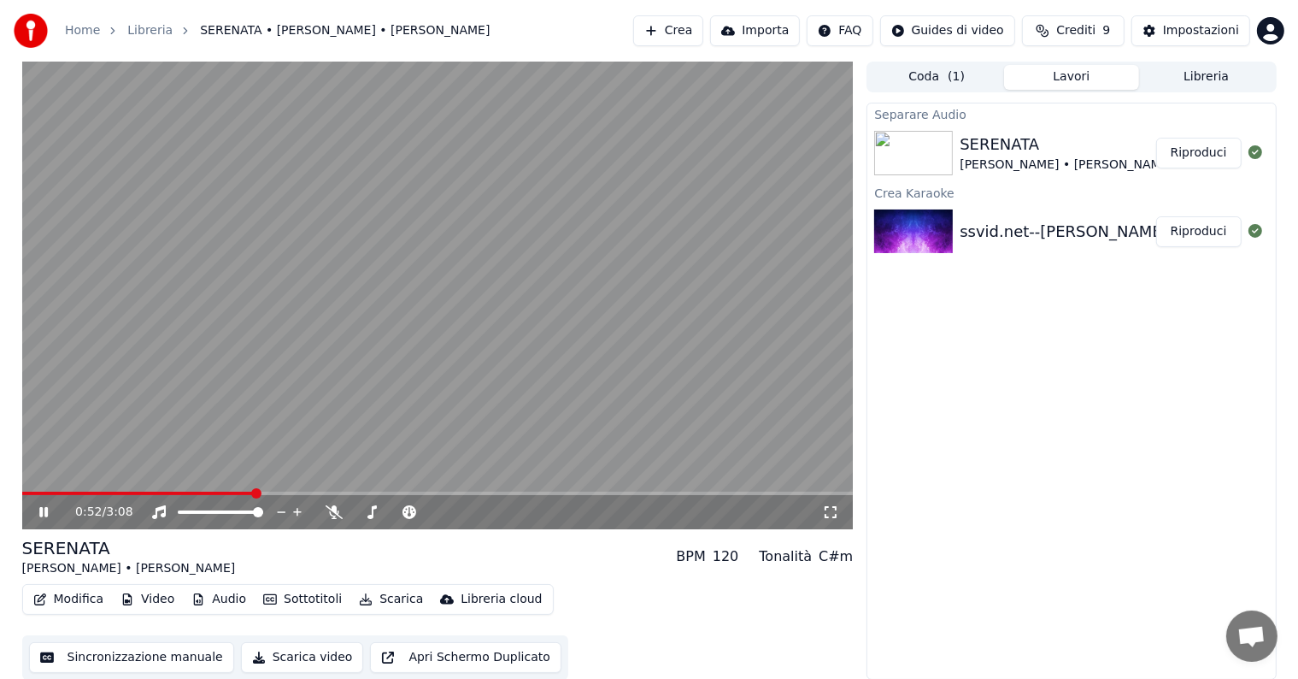
click at [1197, 145] on button "Riproduci" at bounding box center [1198, 153] width 85 height 31
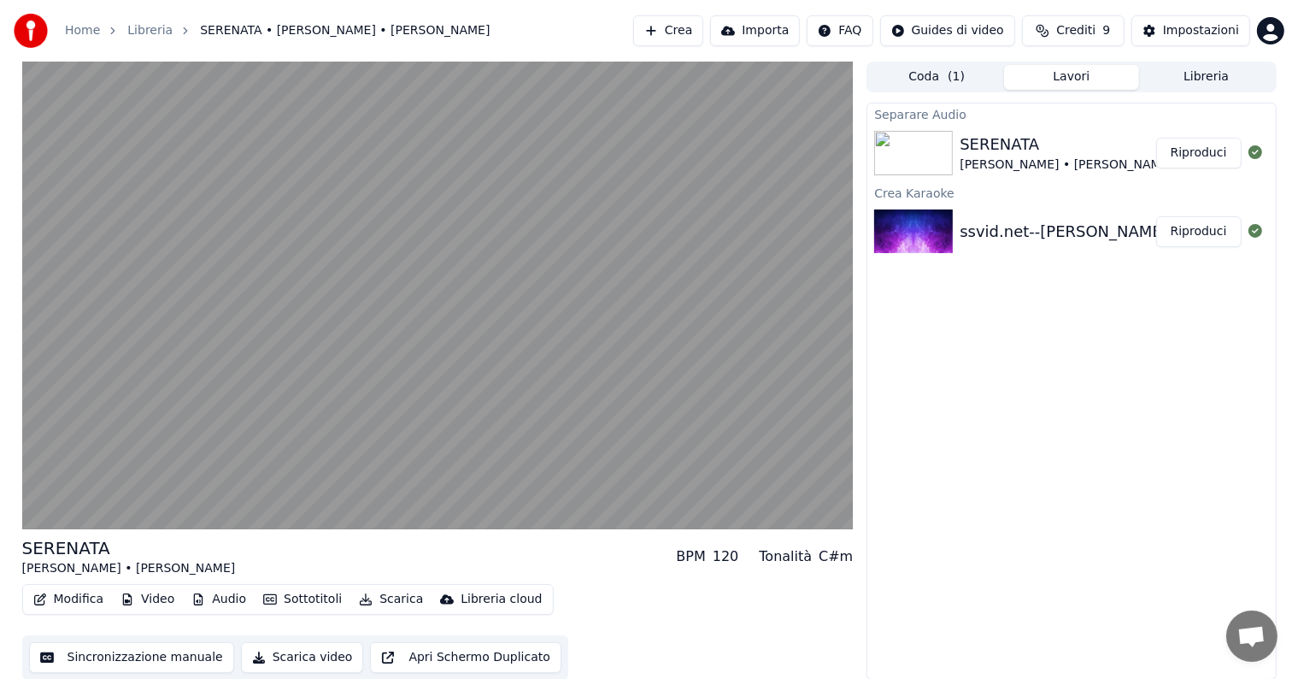
click at [1199, 222] on button "Riproduci" at bounding box center [1198, 231] width 85 height 31
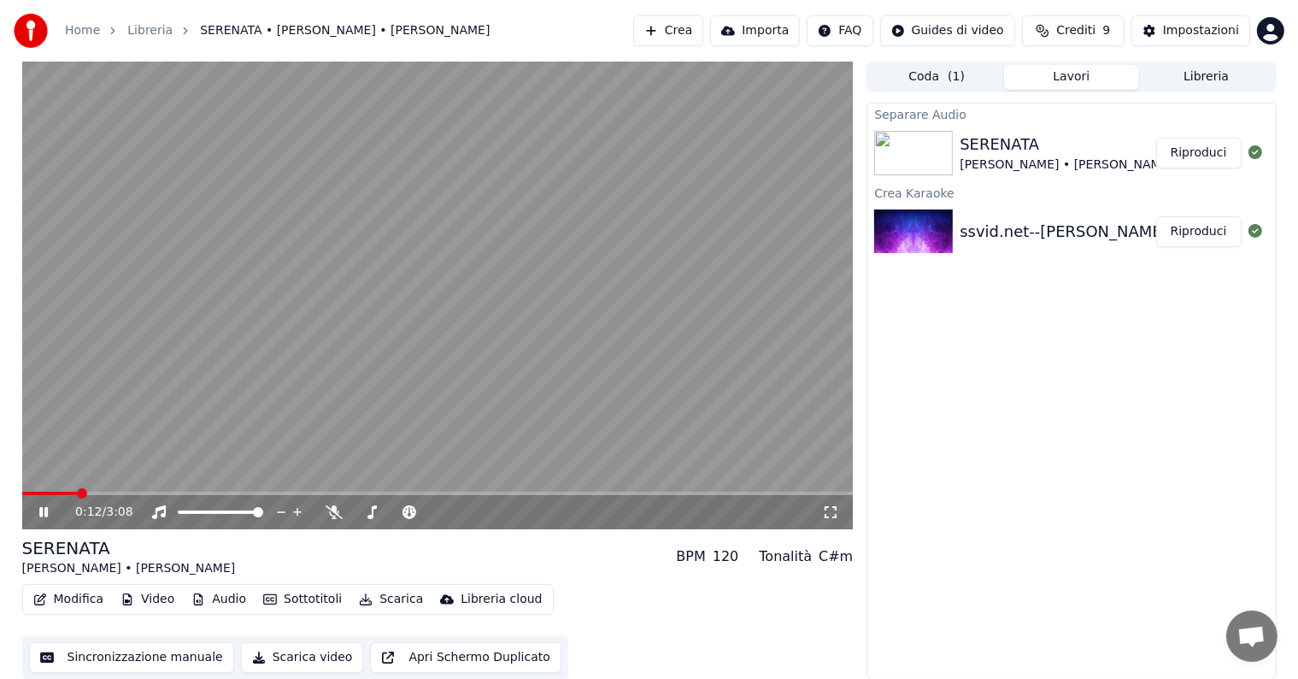
click at [456, 496] on div "0:12 / 3:08" at bounding box center [438, 512] width 832 height 34
click at [453, 493] on span at bounding box center [438, 492] width 832 height 3
click at [366, 493] on span at bounding box center [194, 492] width 344 height 3
click at [331, 490] on video at bounding box center [438, 296] width 832 height 468
click at [44, 505] on icon at bounding box center [56, 512] width 40 height 14
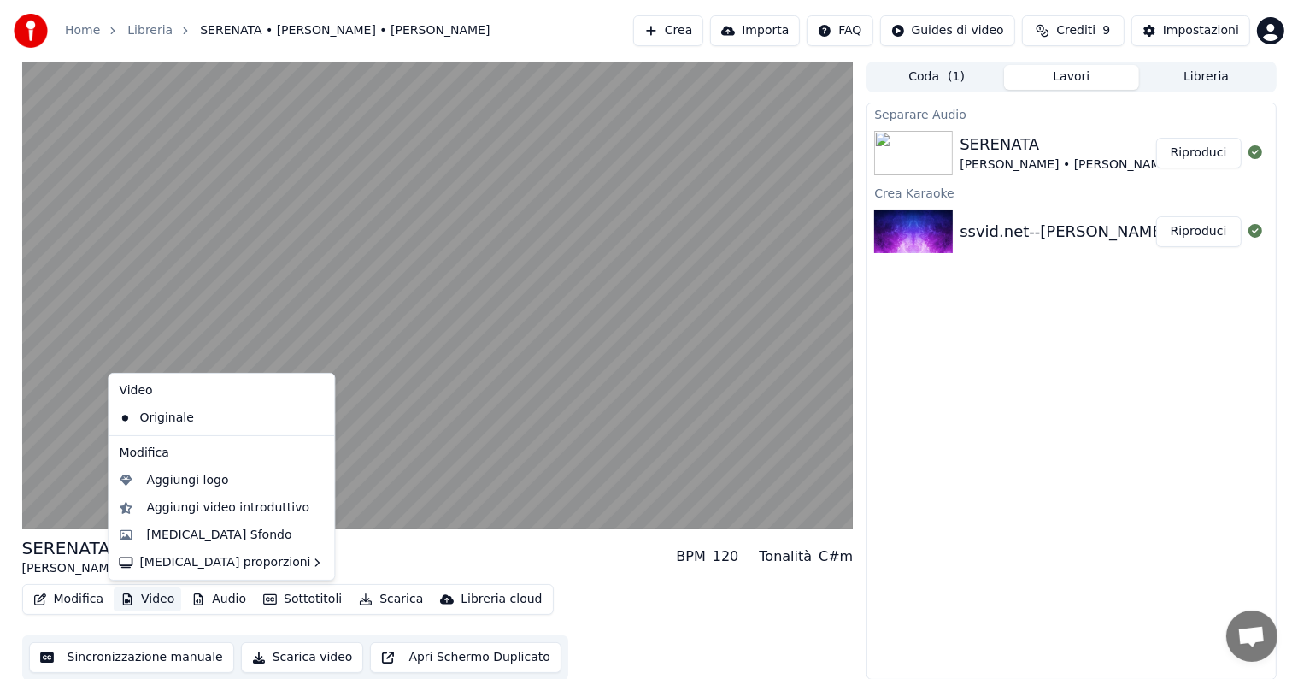
click at [153, 597] on button "Video" at bounding box center [148, 599] width 68 height 24
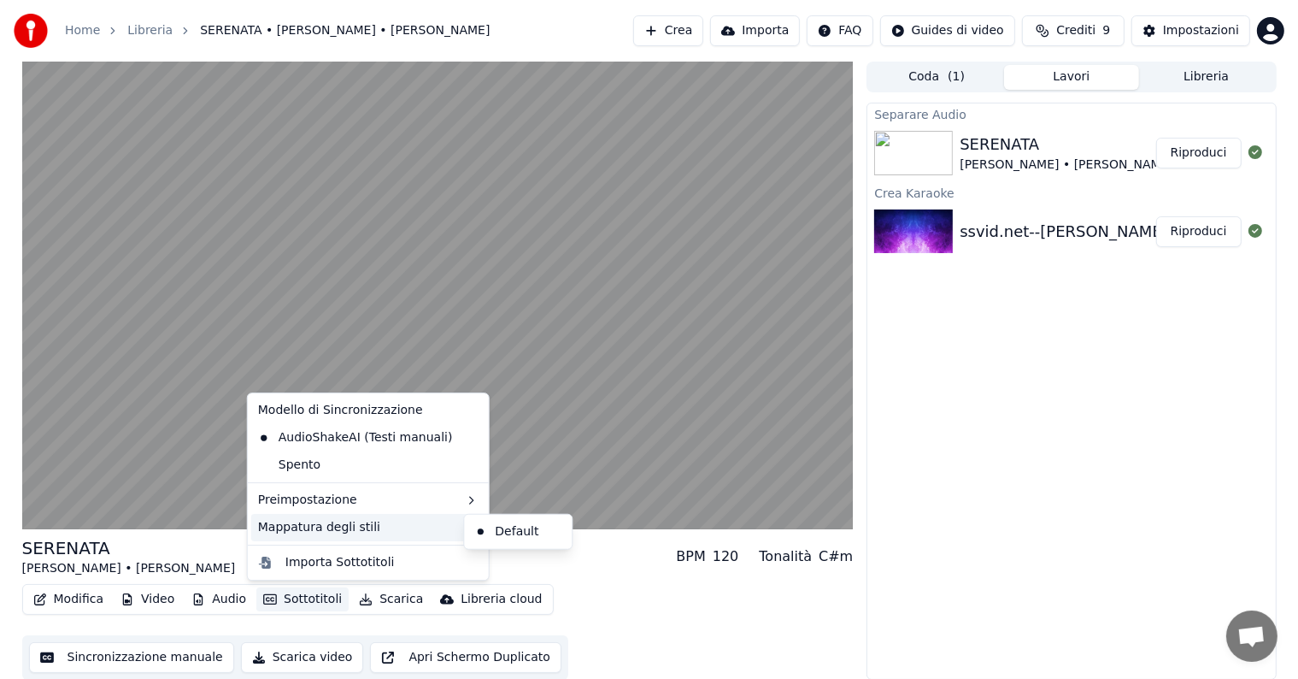
click at [349, 533] on div "Mappatura degli stili" at bounding box center [368, 527] width 234 height 27
click at [486, 535] on div "Default" at bounding box center [518, 531] width 101 height 27
